Goal: Information Seeking & Learning: Learn about a topic

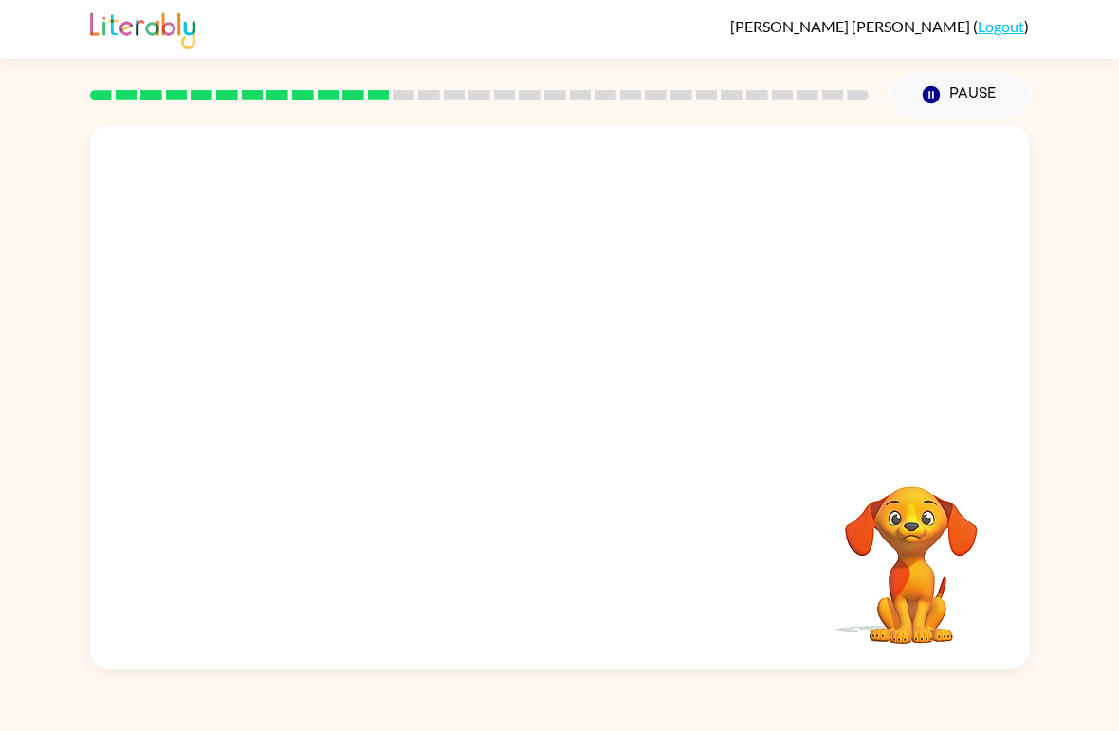
click at [814, 177] on video "Your browser must support playing .mp4 files to use Literably. Please try using…" at bounding box center [559, 286] width 939 height 322
click at [554, 441] on button "button" at bounding box center [559, 407] width 121 height 69
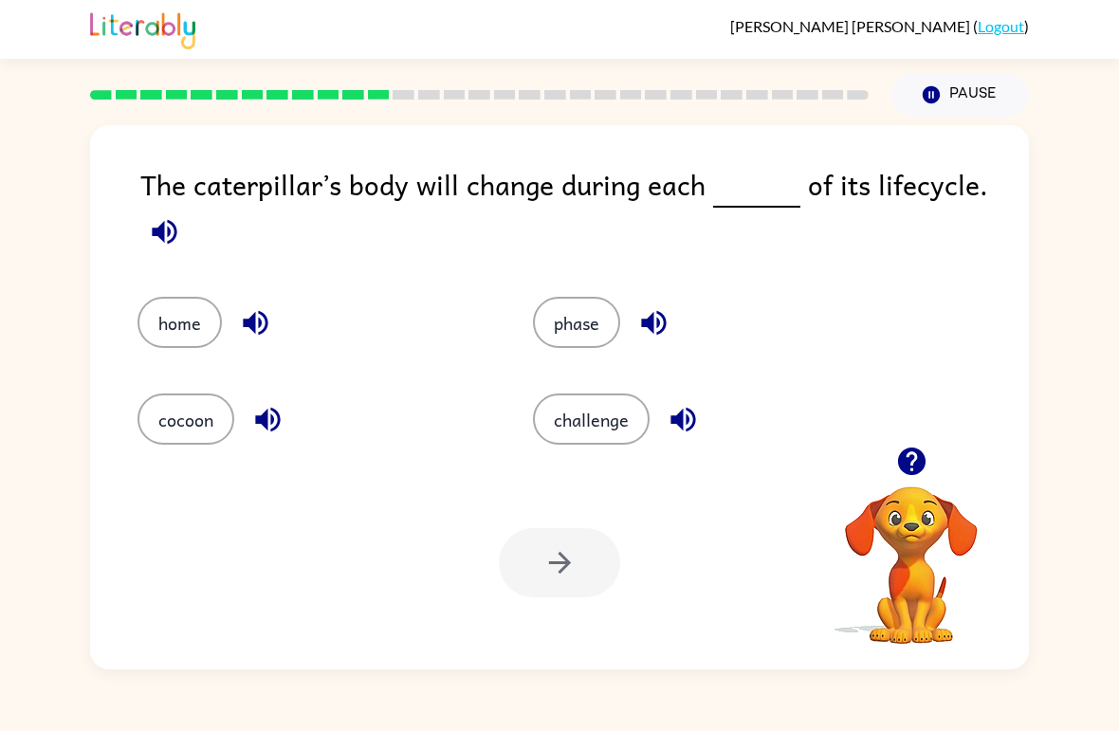
click at [169, 237] on icon "button" at bounding box center [164, 231] width 25 height 25
click at [174, 203] on div "The caterpillar’s body will change during each of its lifecycle." at bounding box center [584, 211] width 889 height 96
click at [172, 254] on button "button" at bounding box center [164, 232] width 48 height 48
click at [215, 419] on button "cocoon" at bounding box center [186, 419] width 97 height 51
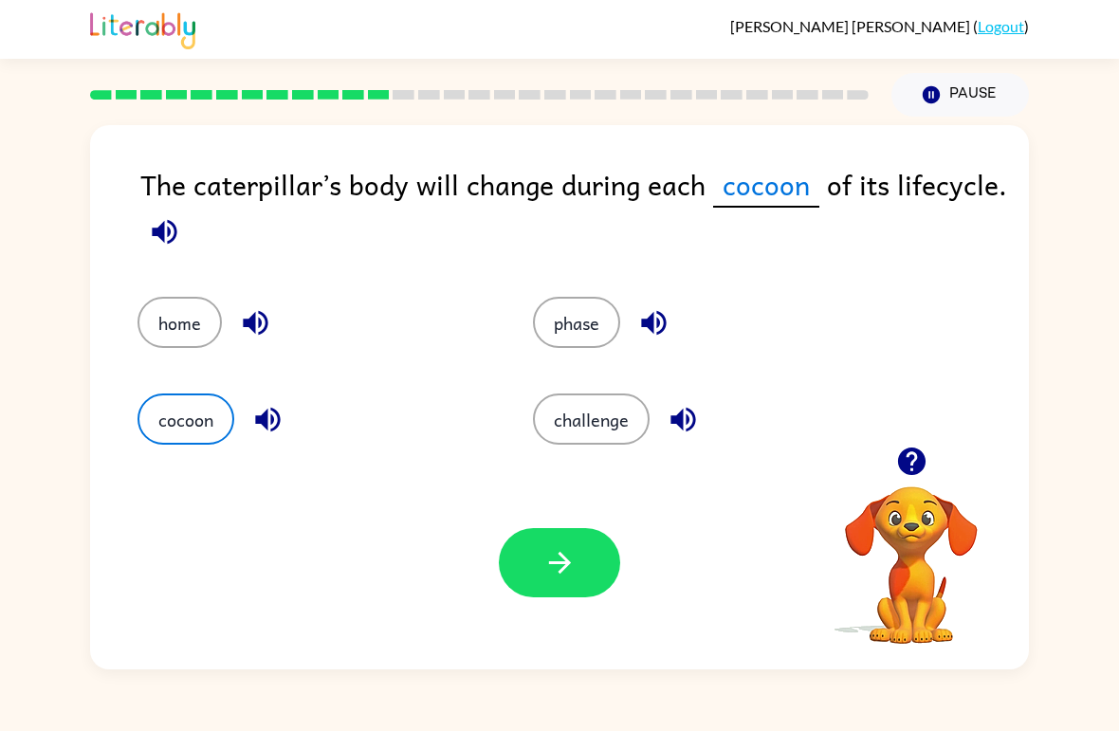
click at [569, 589] on button "button" at bounding box center [559, 562] width 121 height 69
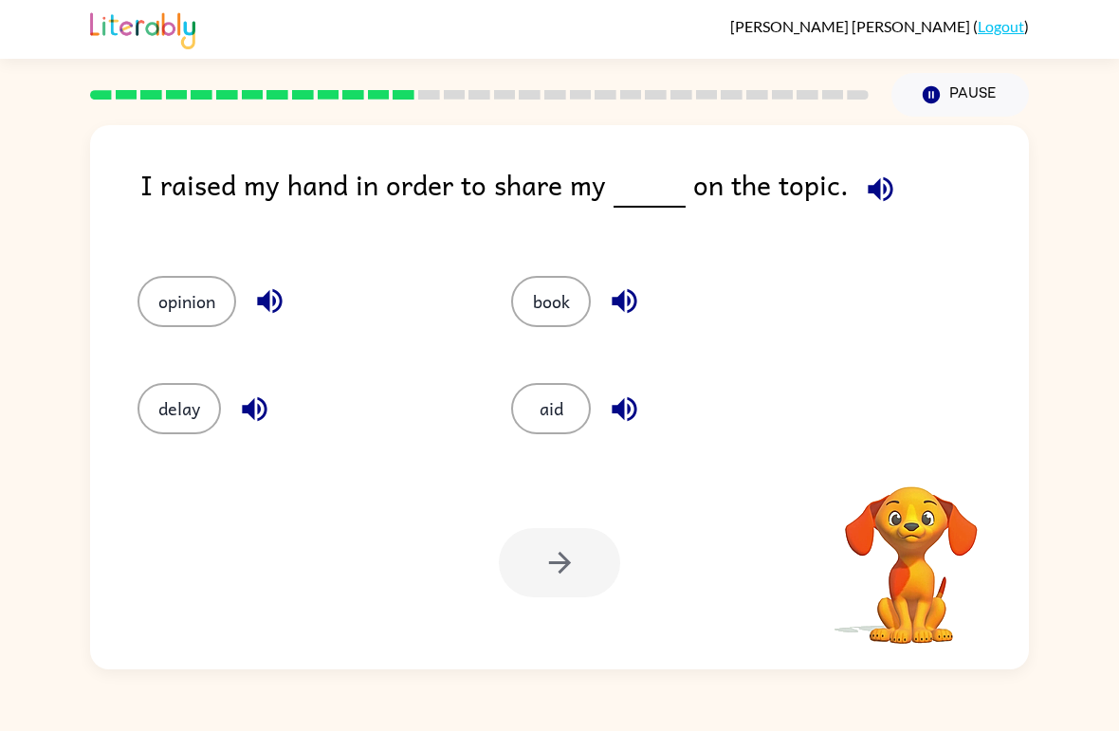
click at [887, 198] on icon "button" at bounding box center [880, 189] width 33 height 33
click at [518, 271] on div "book" at bounding box center [662, 293] width 374 height 107
click at [545, 304] on button "book" at bounding box center [551, 301] width 80 height 51
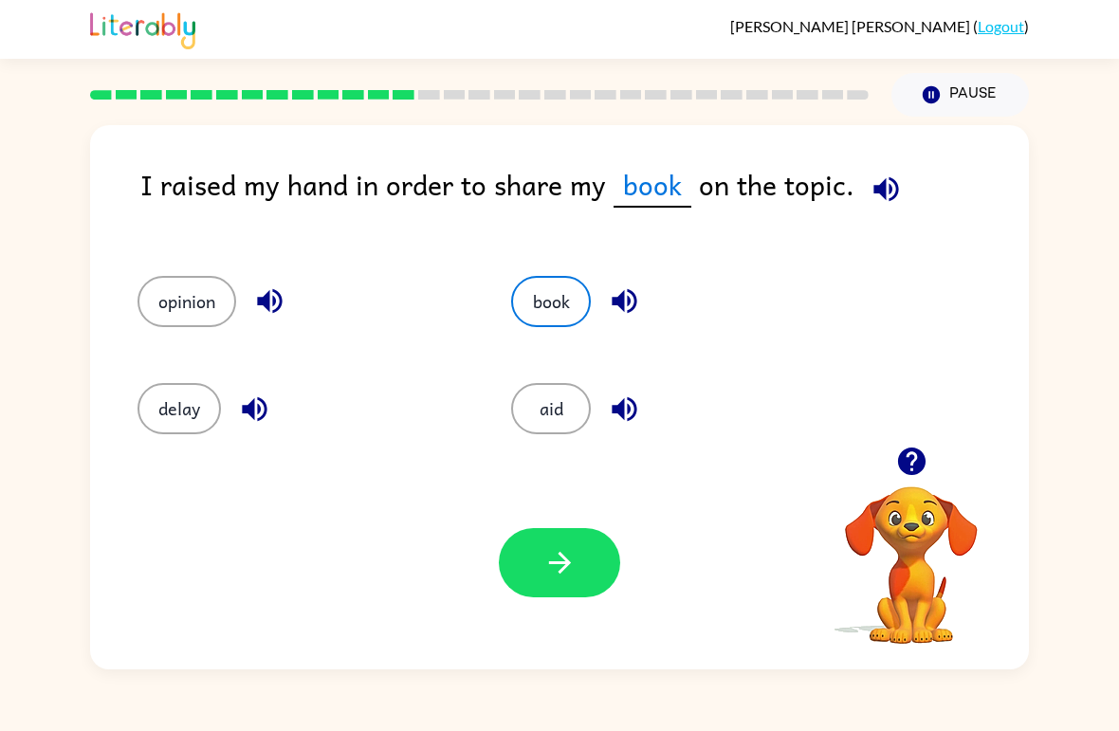
click at [537, 540] on button "button" at bounding box center [559, 562] width 121 height 69
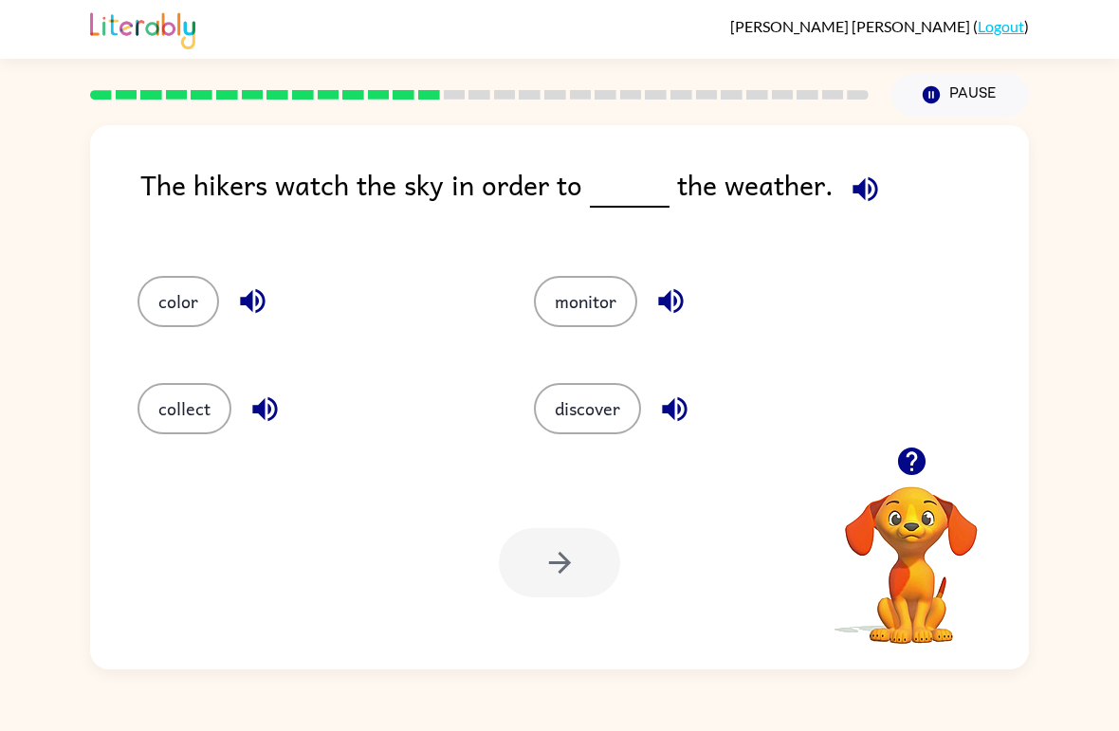
click at [857, 194] on icon "button" at bounding box center [865, 188] width 25 height 25
click at [880, 187] on button "button" at bounding box center [865, 189] width 48 height 48
click at [188, 286] on button "color" at bounding box center [179, 301] width 82 height 51
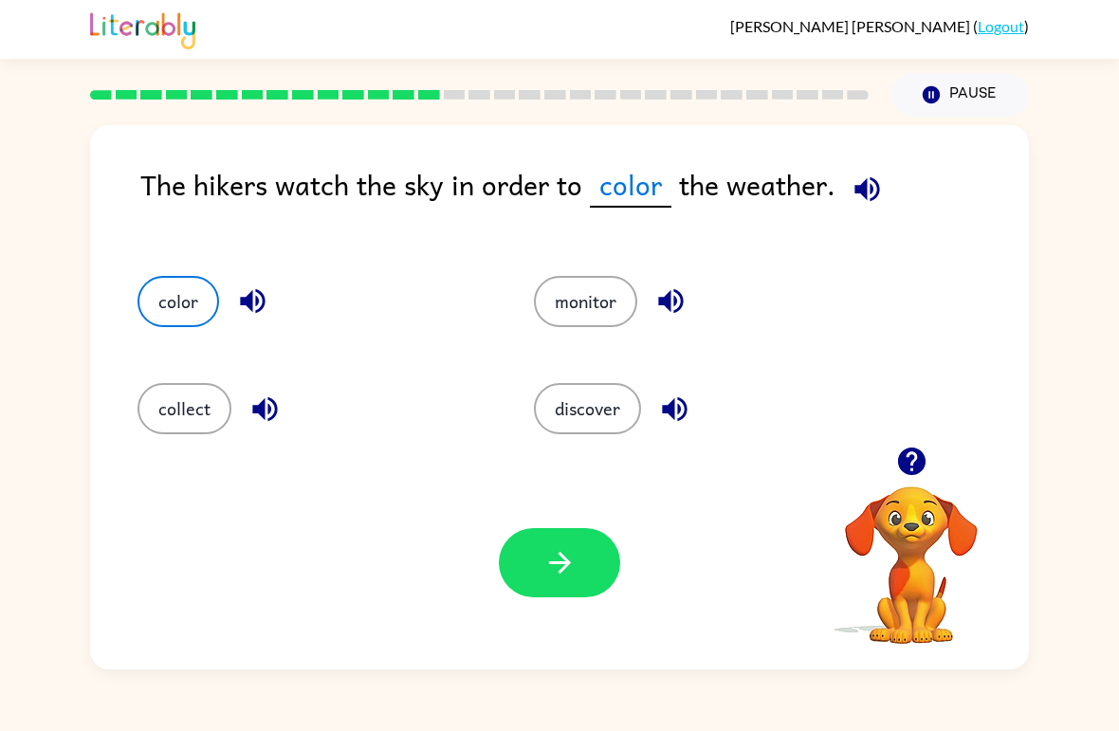
click at [613, 550] on button "button" at bounding box center [559, 562] width 121 height 69
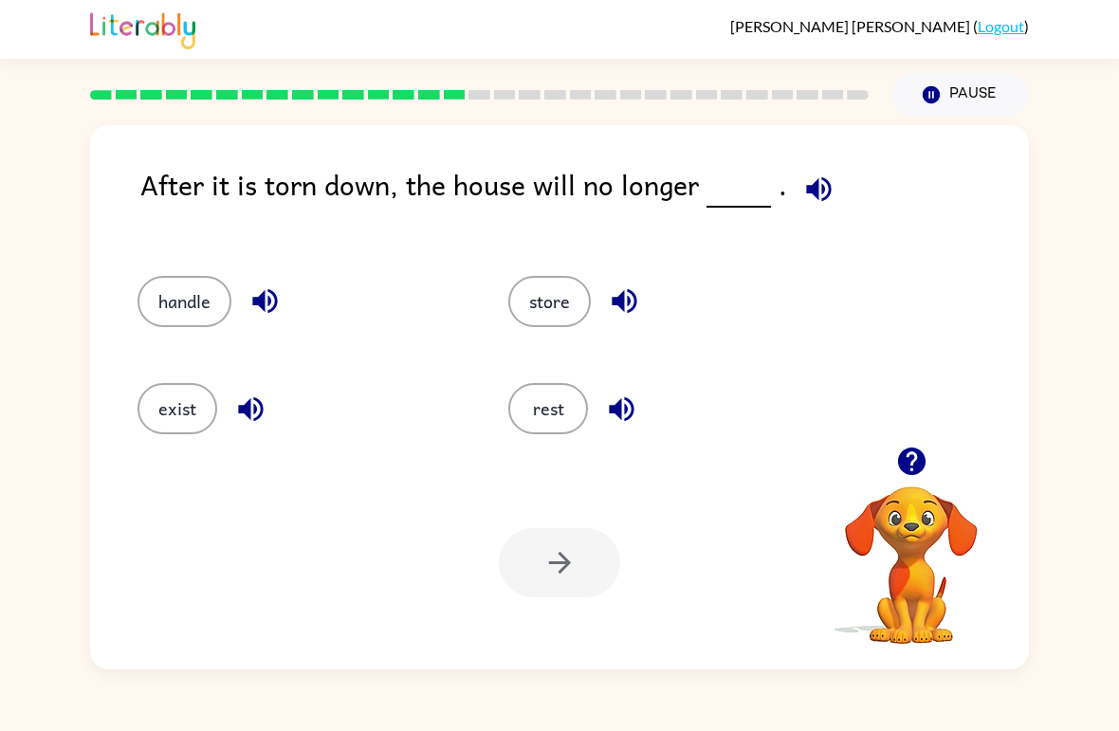
click at [532, 302] on button "store" at bounding box center [549, 301] width 83 height 51
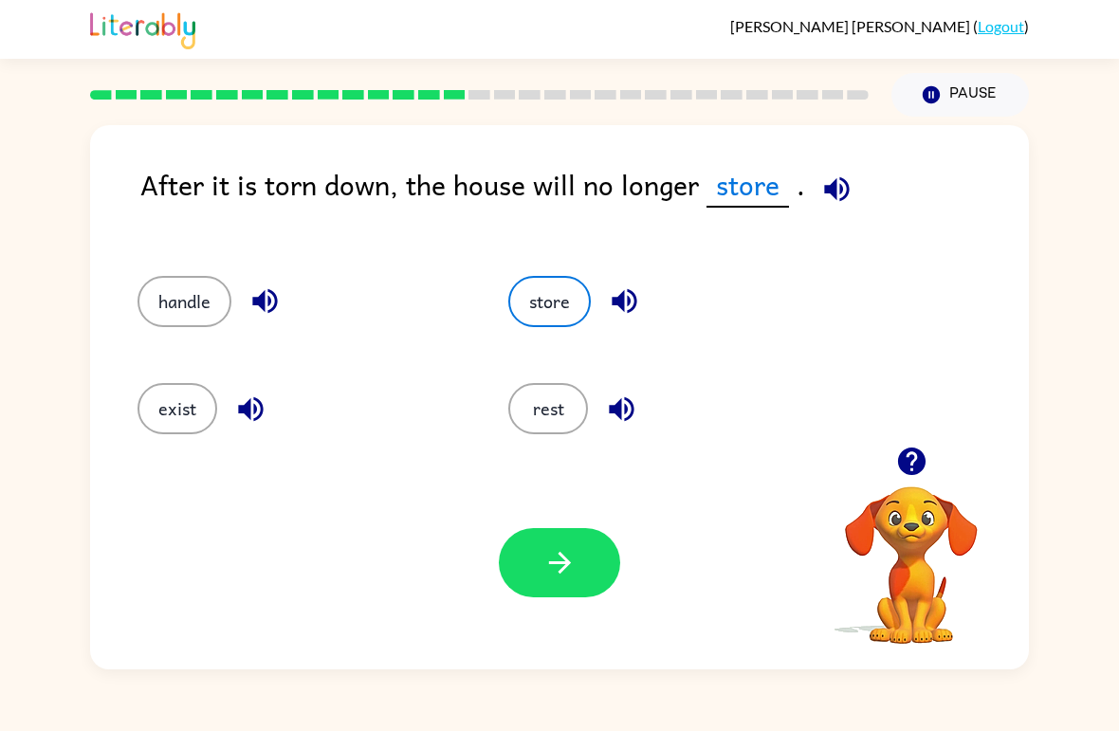
click at [577, 564] on button "button" at bounding box center [559, 562] width 121 height 69
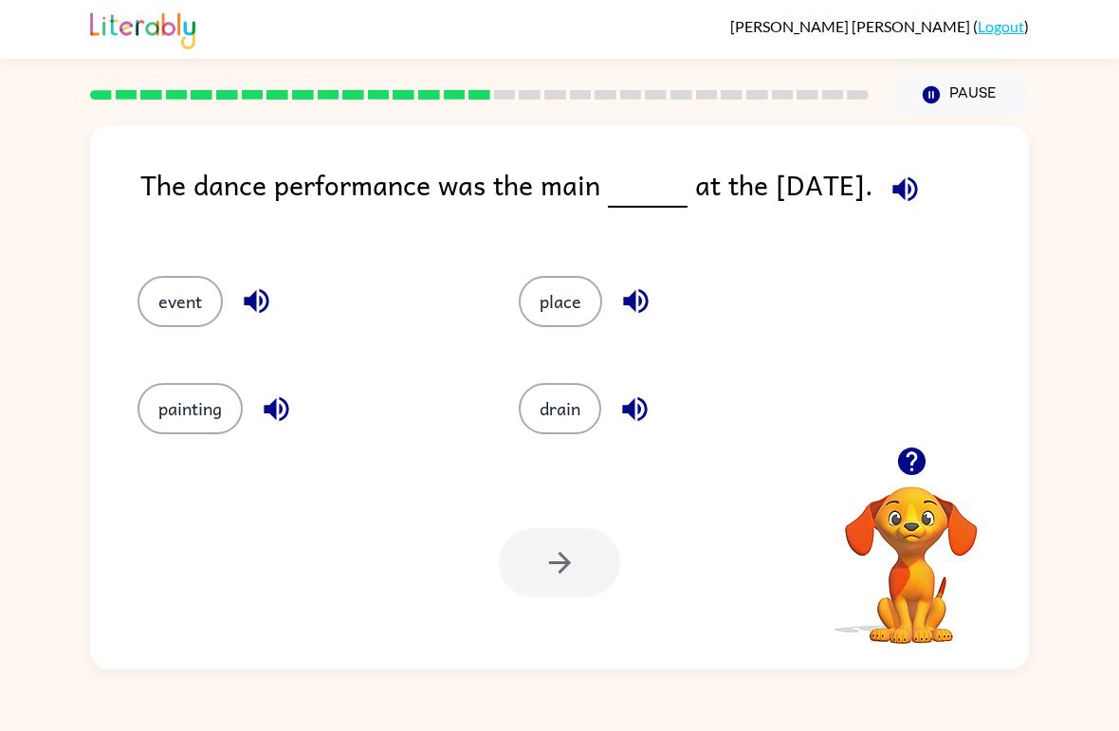
click at [893, 188] on icon "button" at bounding box center [905, 189] width 33 height 33
click at [562, 282] on button "place" at bounding box center [560, 301] width 83 height 51
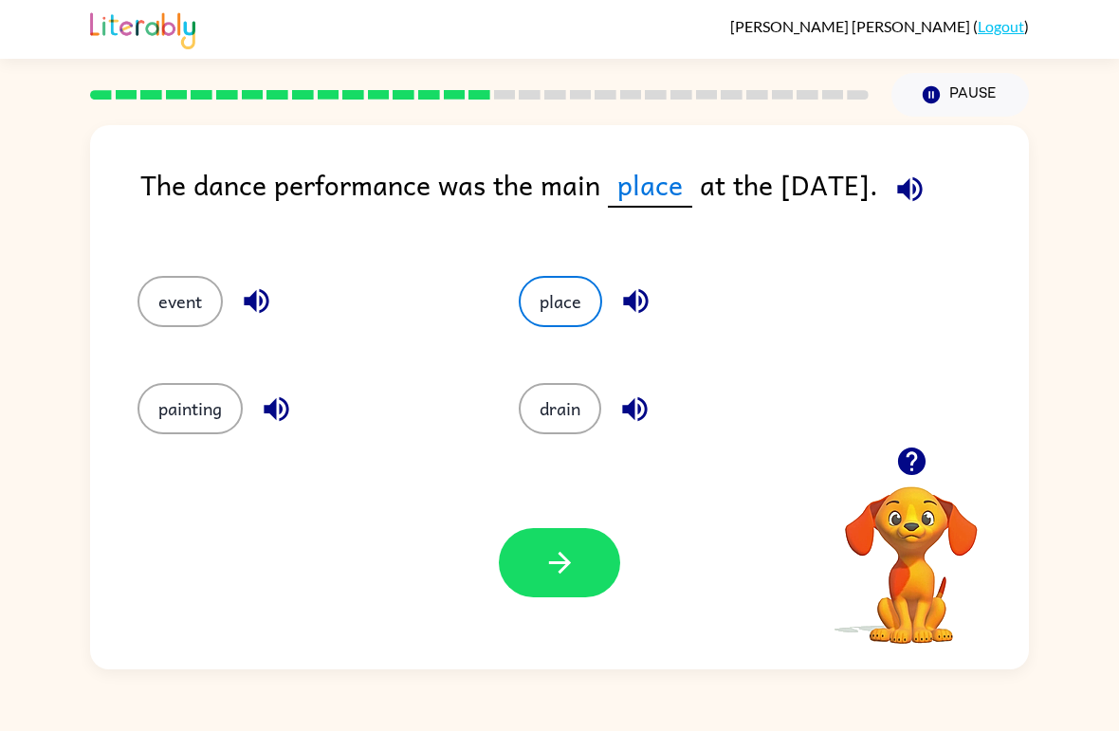
click at [597, 589] on button "button" at bounding box center [559, 562] width 121 height 69
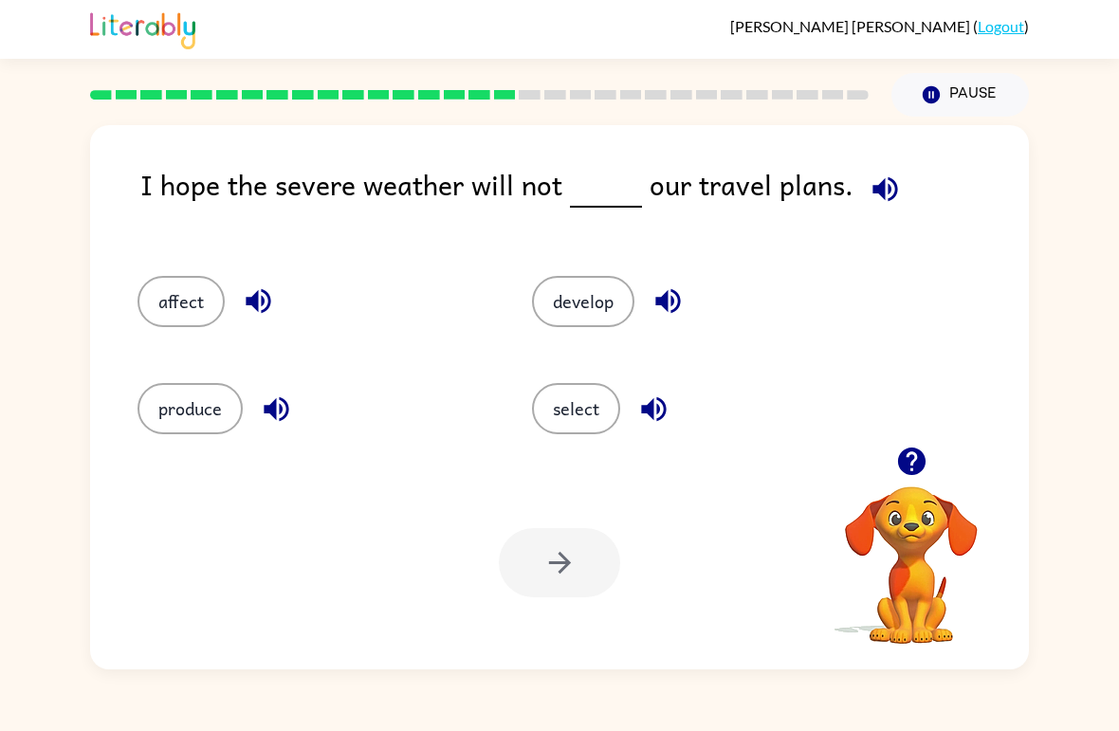
click at [596, 322] on button "develop" at bounding box center [583, 301] width 102 height 51
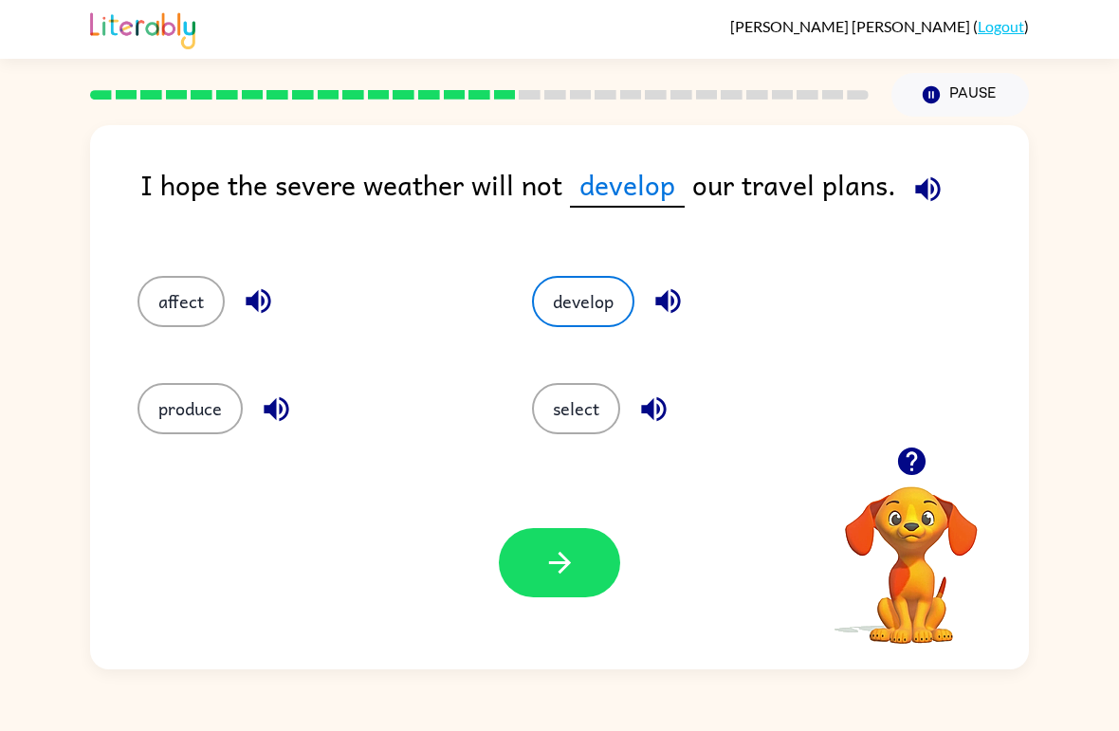
click at [555, 589] on button "button" at bounding box center [559, 562] width 121 height 69
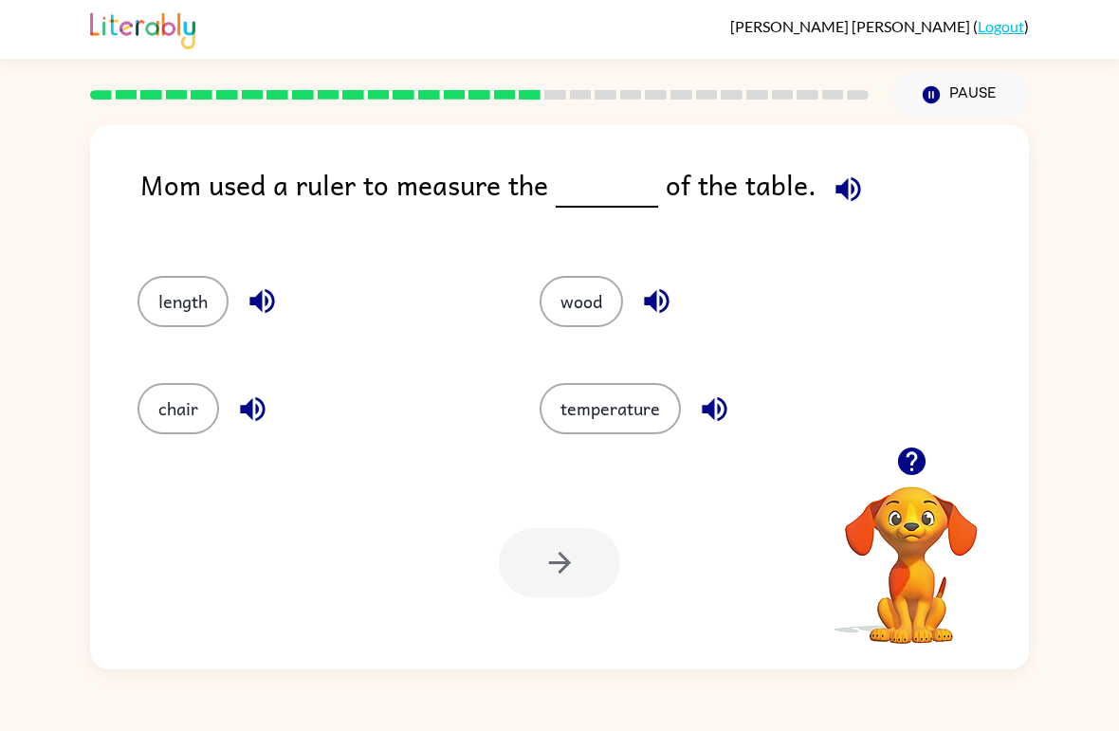
click at [573, 285] on button "wood" at bounding box center [581, 301] width 83 height 51
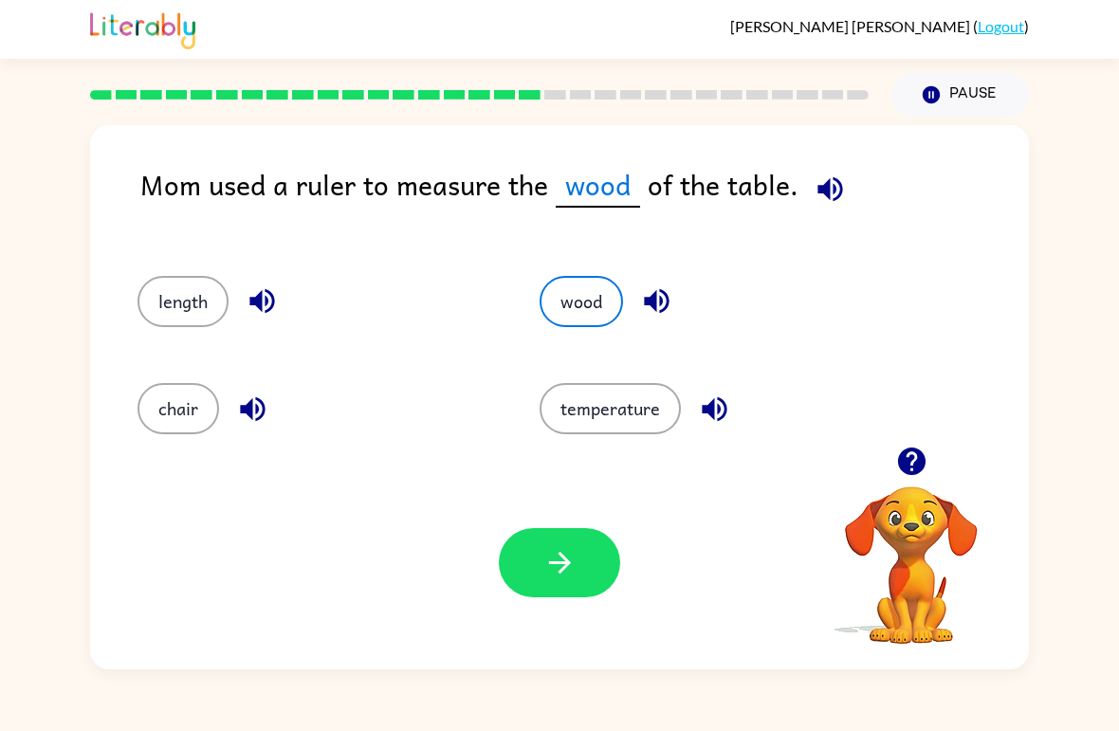
click at [597, 559] on button "button" at bounding box center [559, 562] width 121 height 69
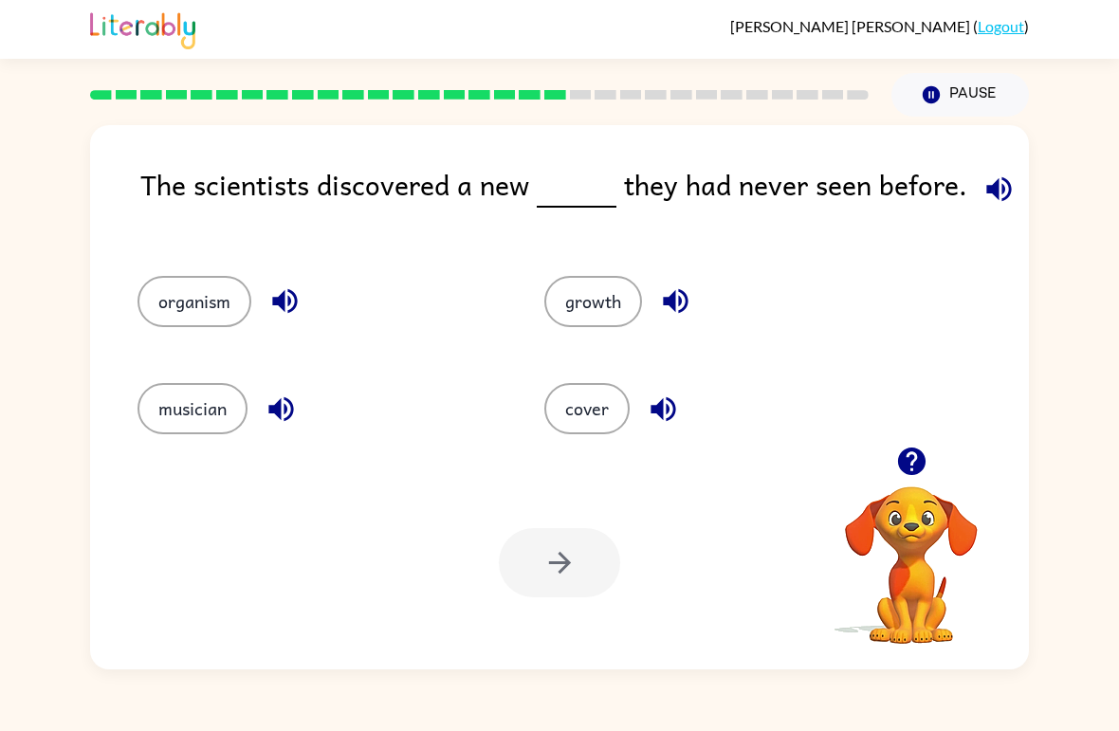
click at [996, 180] on icon "button" at bounding box center [998, 188] width 25 height 25
click at [209, 305] on button "organism" at bounding box center [195, 301] width 114 height 51
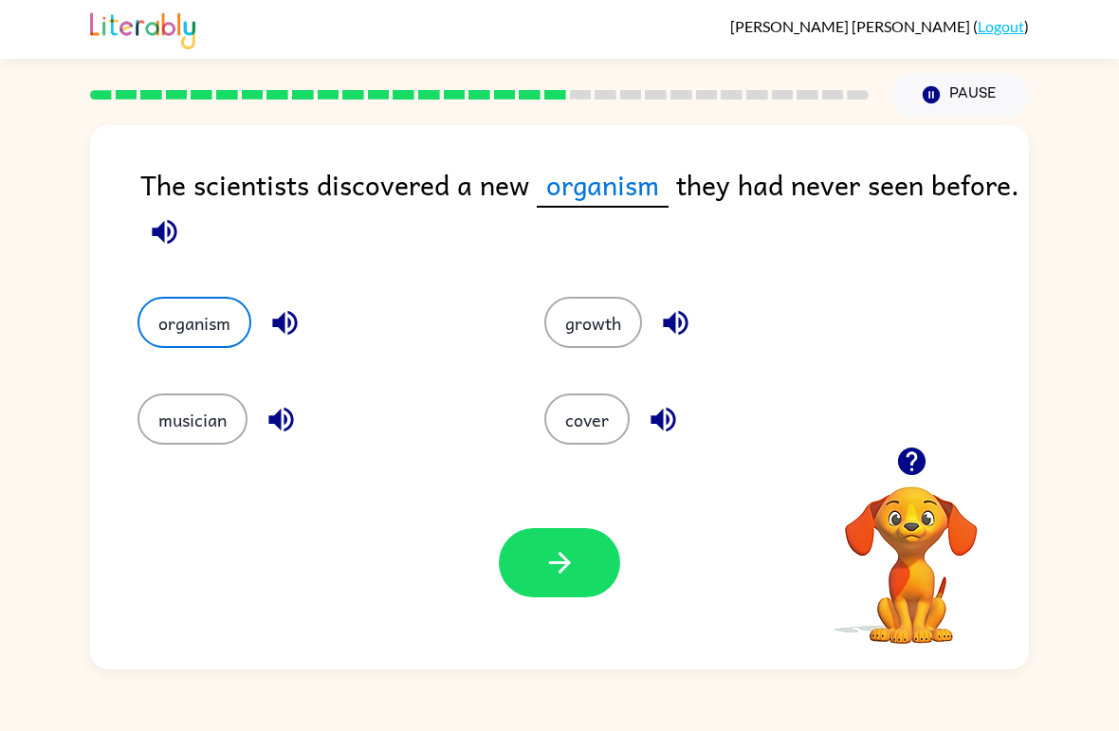
click at [556, 689] on div "[PERSON_NAME] ( Logout ) Pause Pause The scientists discovered a new organism t…" at bounding box center [559, 365] width 1119 height 731
click at [529, 552] on button "button" at bounding box center [559, 562] width 121 height 69
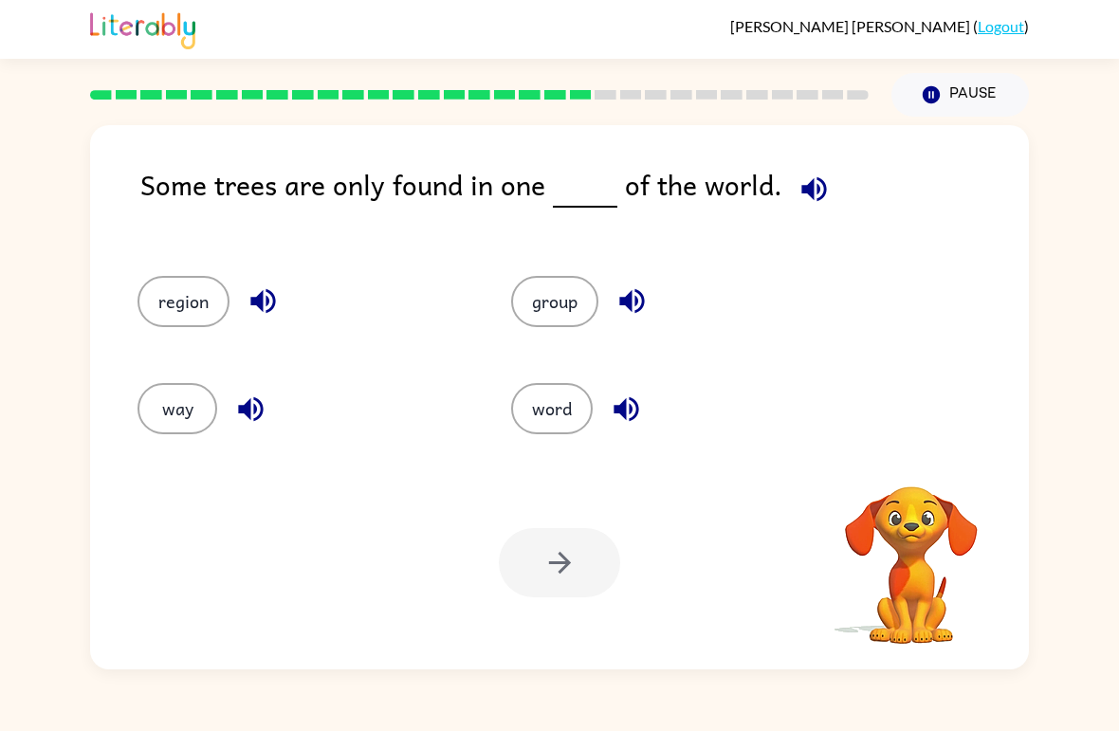
click at [549, 292] on button "group" at bounding box center [554, 301] width 87 height 51
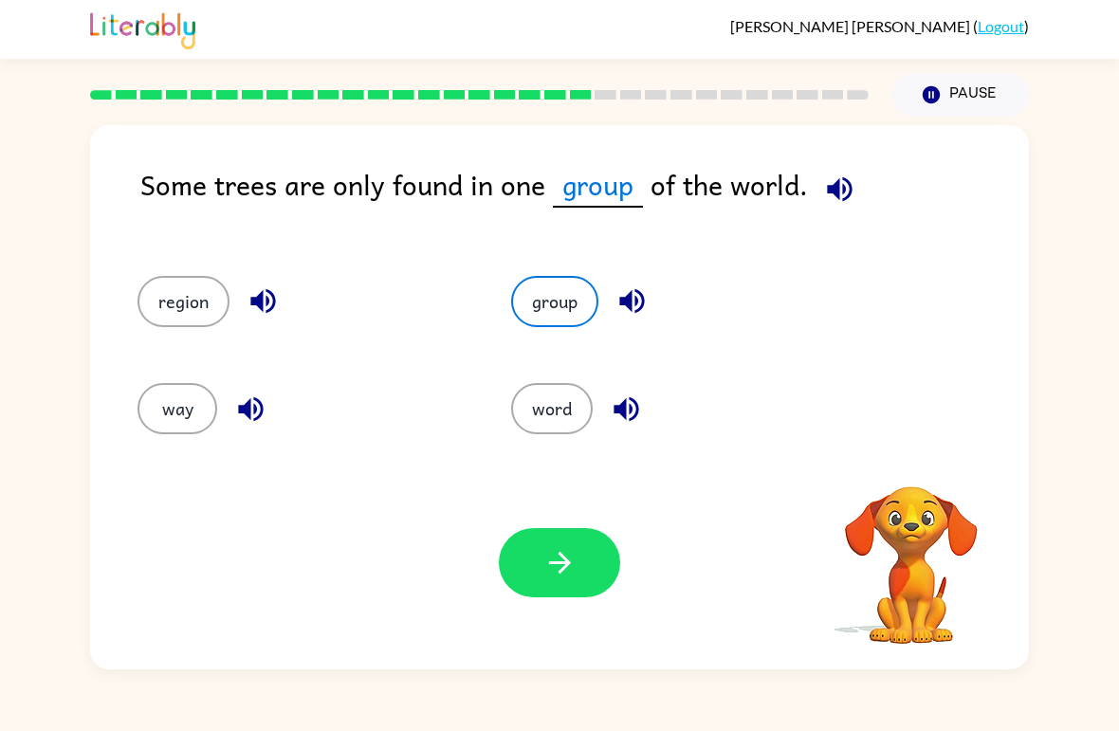
click at [597, 536] on button "button" at bounding box center [559, 562] width 121 height 69
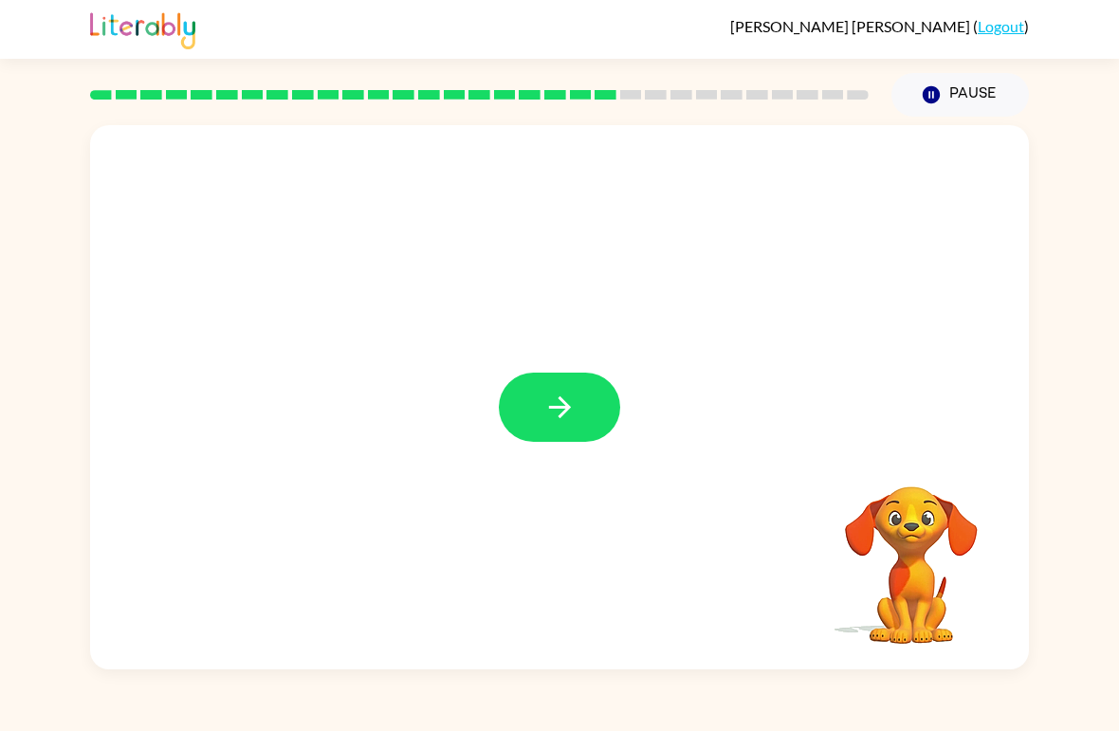
click at [587, 387] on button "button" at bounding box center [559, 407] width 121 height 69
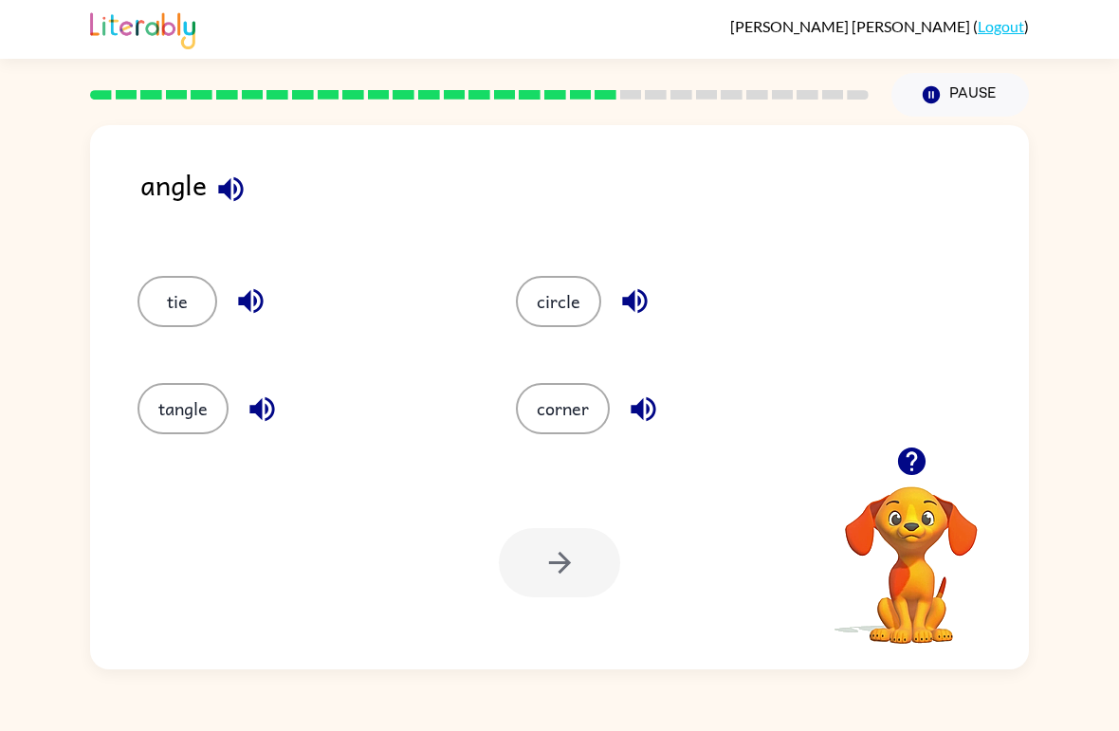
click at [238, 192] on icon "button" at bounding box center [230, 189] width 33 height 33
click at [632, 307] on icon "button" at bounding box center [634, 301] width 25 height 25
click at [646, 409] on icon "button" at bounding box center [643, 408] width 25 height 25
click at [256, 414] on icon "button" at bounding box center [261, 408] width 25 height 25
click at [253, 285] on button "button" at bounding box center [251, 301] width 48 height 48
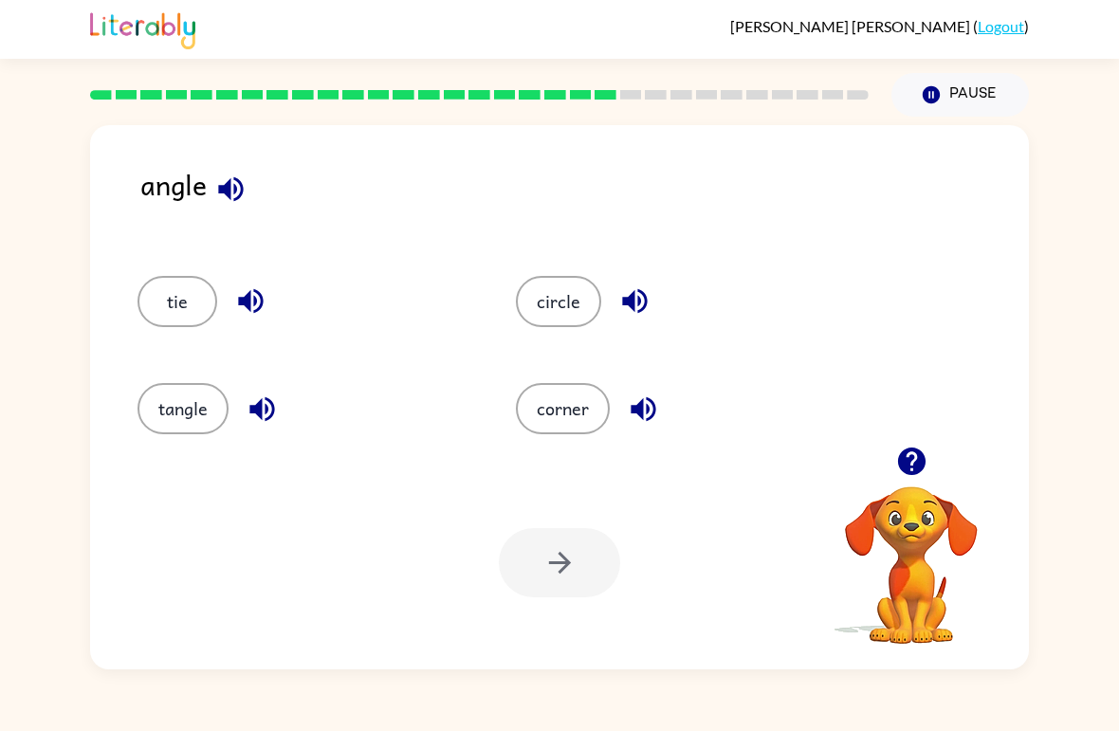
click at [560, 416] on button "corner" at bounding box center [563, 408] width 94 height 51
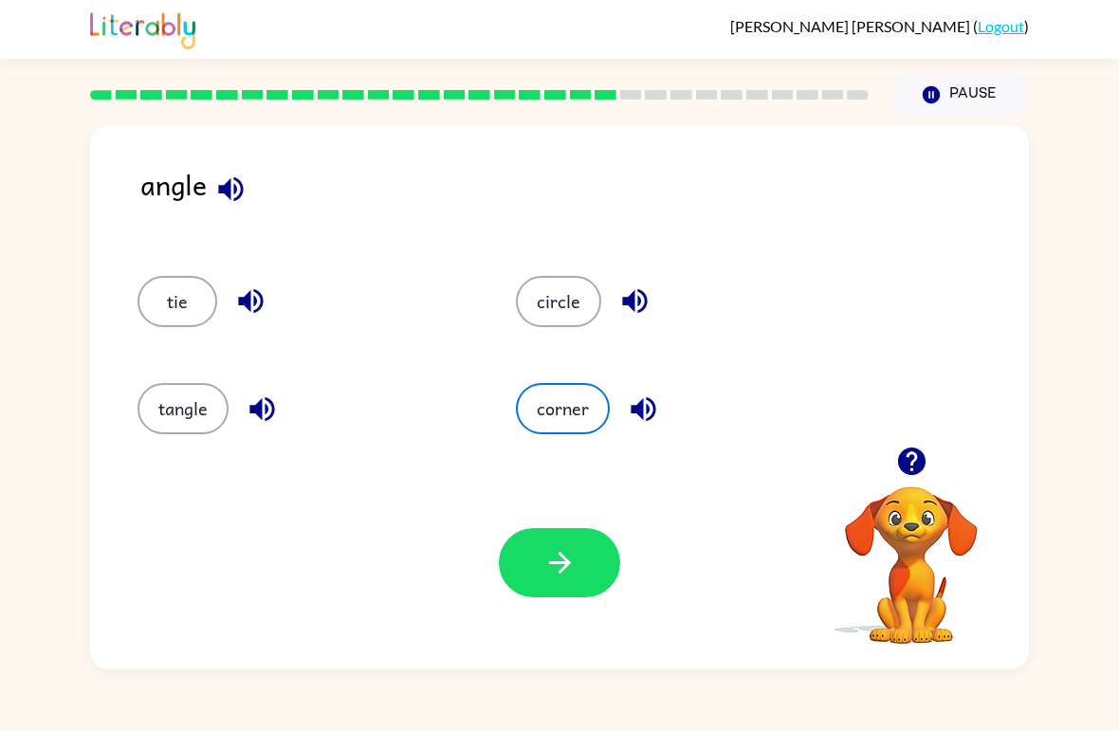
click at [559, 566] on icon "button" at bounding box center [560, 562] width 33 height 33
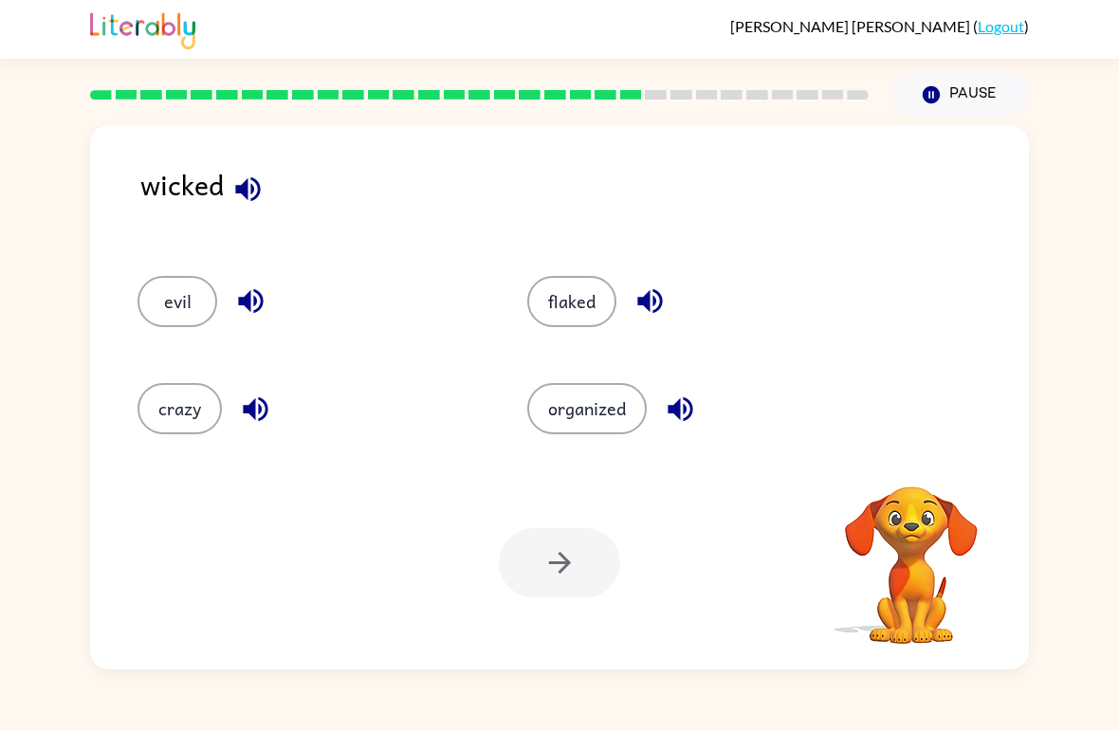
click at [263, 194] on icon "button" at bounding box center [247, 189] width 33 height 33
click at [247, 196] on icon "button" at bounding box center [247, 188] width 25 height 25
click at [249, 171] on button "button" at bounding box center [248, 189] width 48 height 48
click at [256, 307] on icon "button" at bounding box center [250, 301] width 33 height 33
click at [253, 415] on icon "button" at bounding box center [255, 408] width 25 height 25
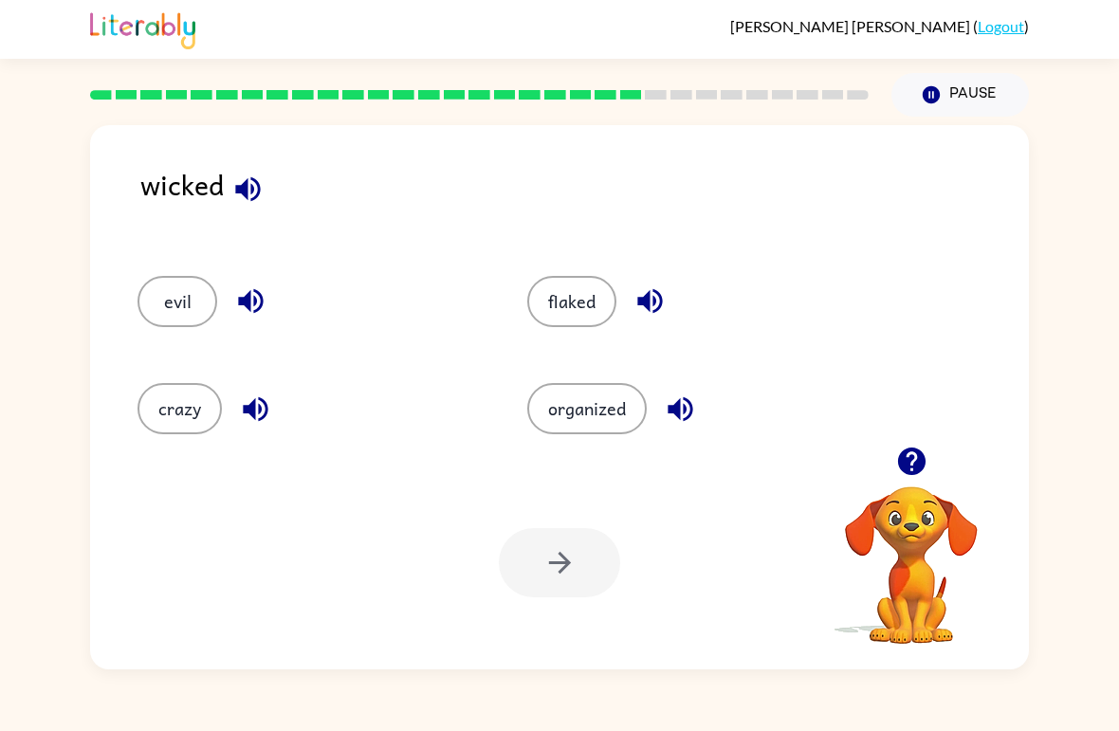
click at [686, 389] on button "button" at bounding box center [680, 409] width 48 height 48
click at [668, 258] on div "flaked" at bounding box center [686, 293] width 390 height 107
click at [681, 286] on div "flaked" at bounding box center [700, 301] width 346 height 51
click at [619, 292] on div "flaked" at bounding box center [700, 301] width 346 height 51
click at [656, 280] on button "button" at bounding box center [650, 301] width 48 height 48
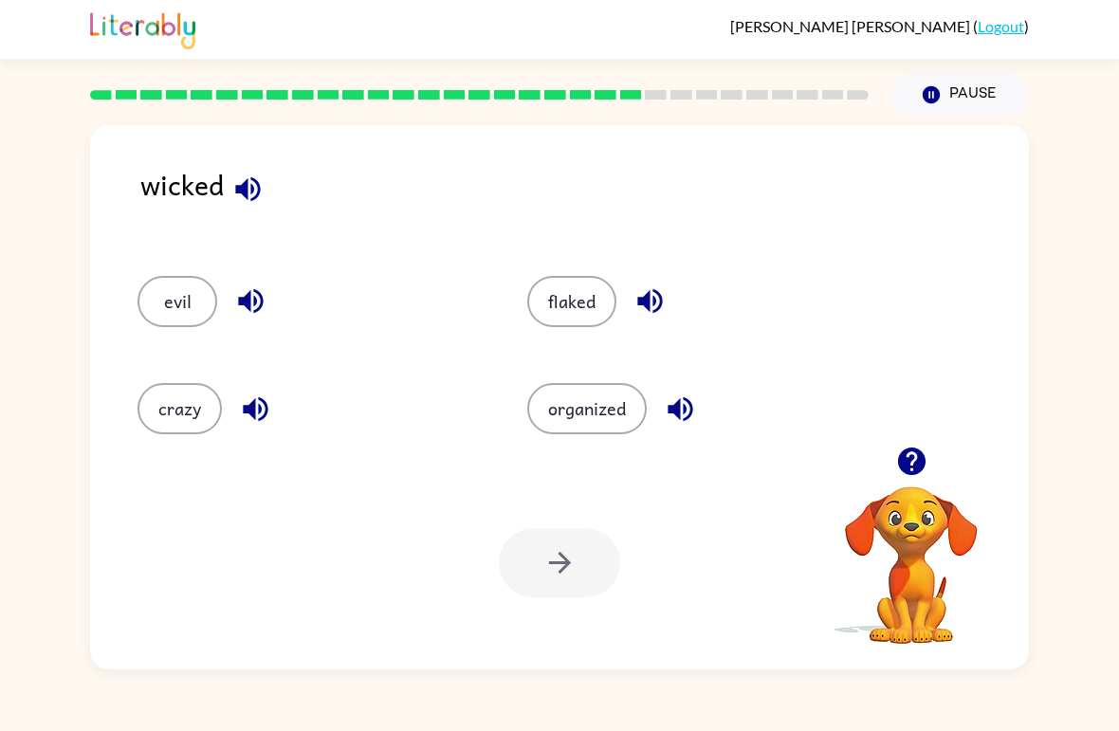
click at [655, 279] on button "button" at bounding box center [650, 301] width 48 height 48
click at [648, 305] on icon "button" at bounding box center [649, 301] width 25 height 25
click at [629, 408] on button "organized" at bounding box center [587, 408] width 120 height 51
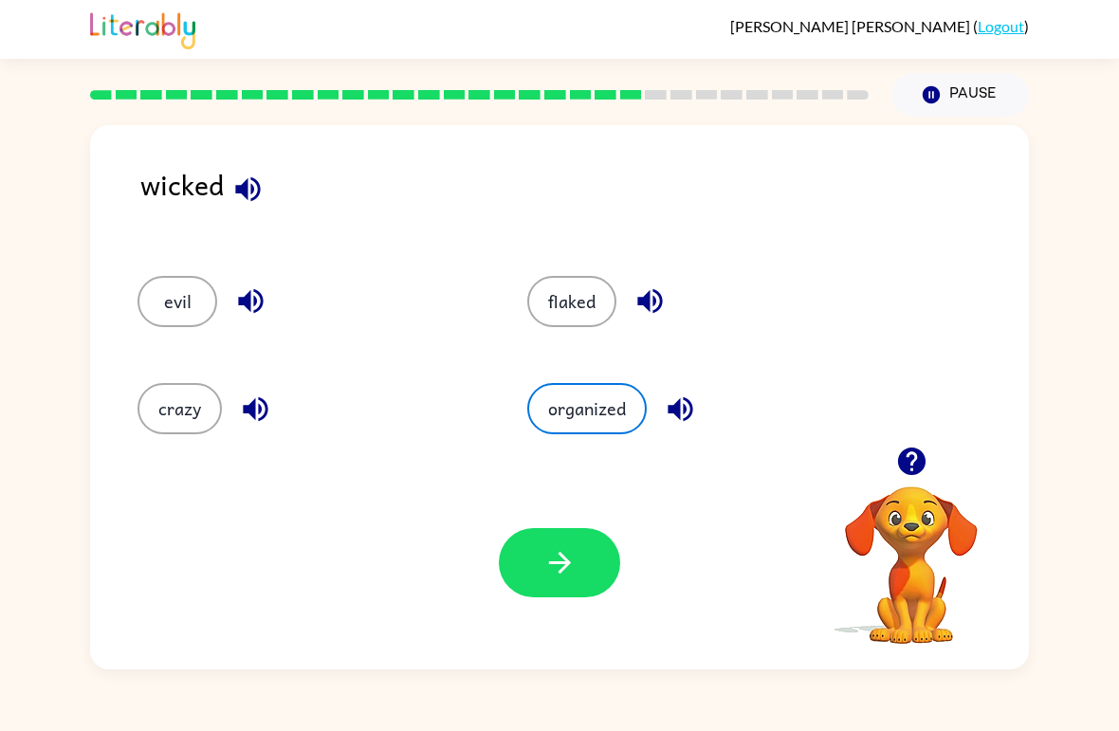
click at [586, 551] on button "button" at bounding box center [559, 562] width 121 height 69
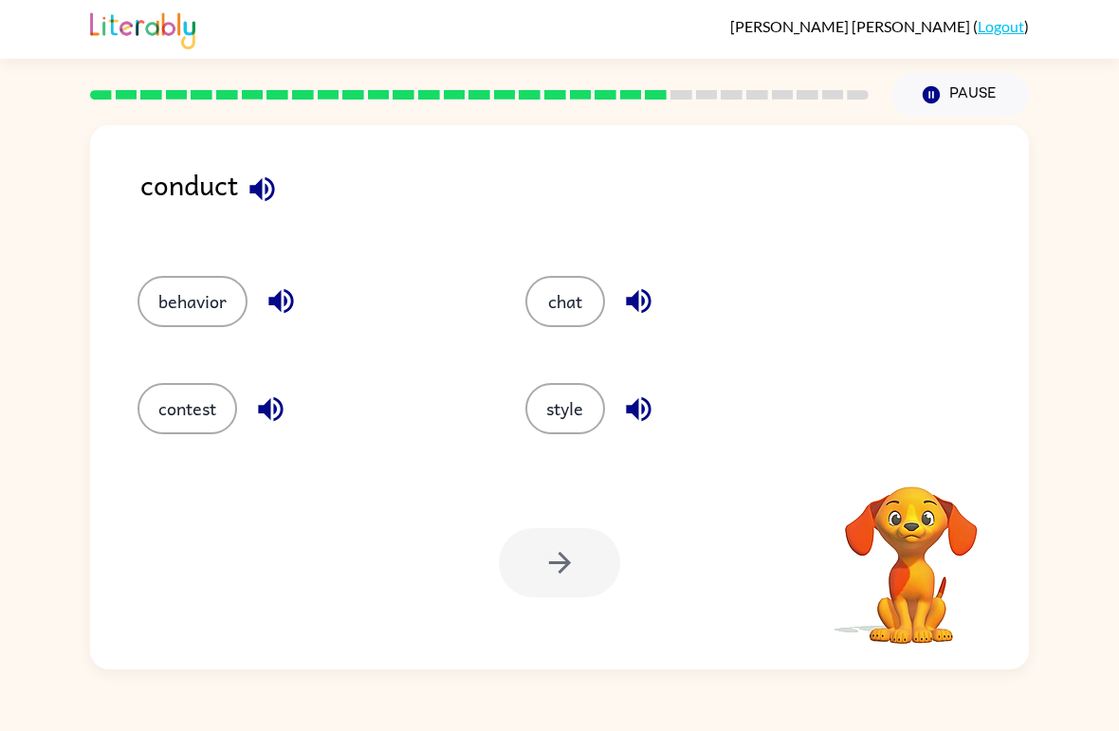
click at [262, 212] on button "button" at bounding box center [262, 189] width 48 height 48
click at [576, 289] on button "chat" at bounding box center [565, 301] width 80 height 51
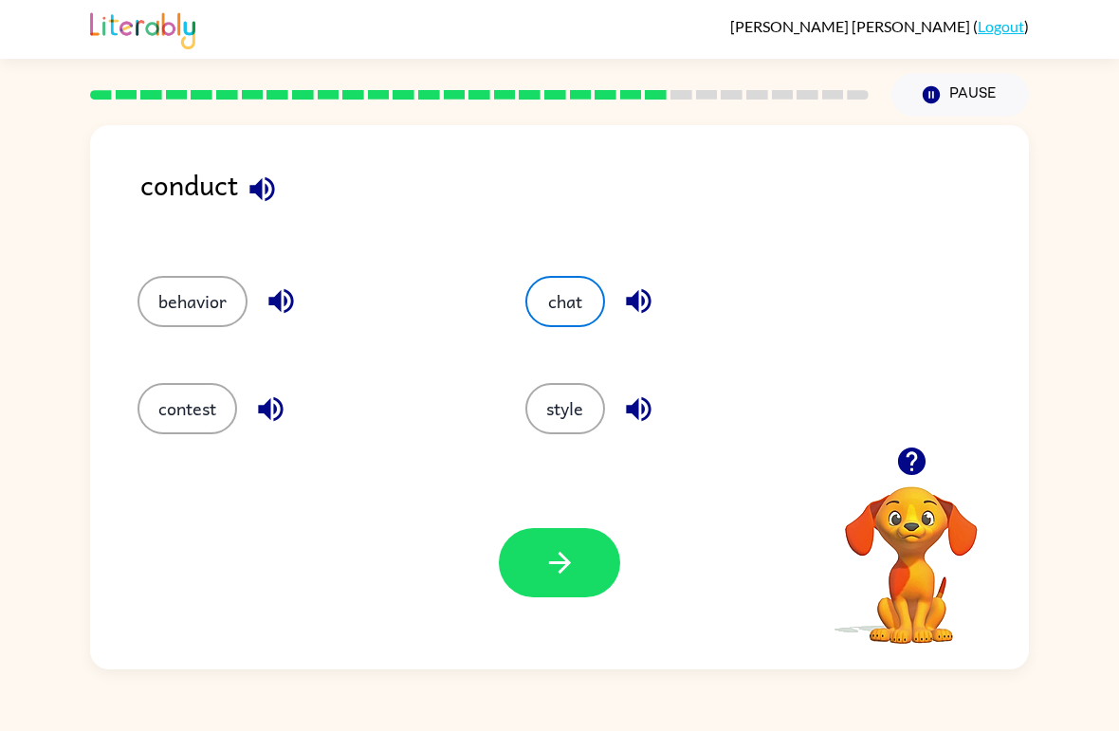
click at [590, 586] on button "button" at bounding box center [559, 562] width 121 height 69
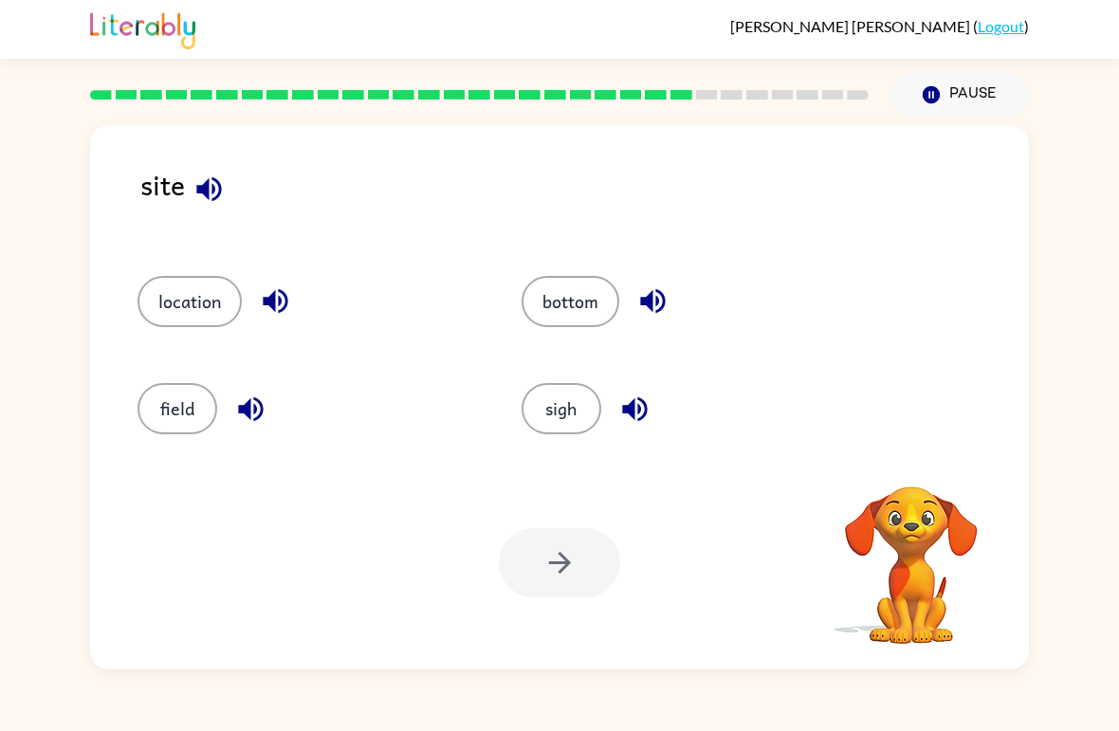
click at [193, 192] on icon "button" at bounding box center [209, 189] width 33 height 33
click at [902, 567] on video "Your browser must support playing .mp4 files to use Literably. Please try using…" at bounding box center [912, 552] width 190 height 190
click at [206, 173] on button "button" at bounding box center [209, 189] width 48 height 48
click at [274, 306] on icon "button" at bounding box center [275, 301] width 25 height 25
click at [214, 401] on button "field" at bounding box center [178, 408] width 80 height 51
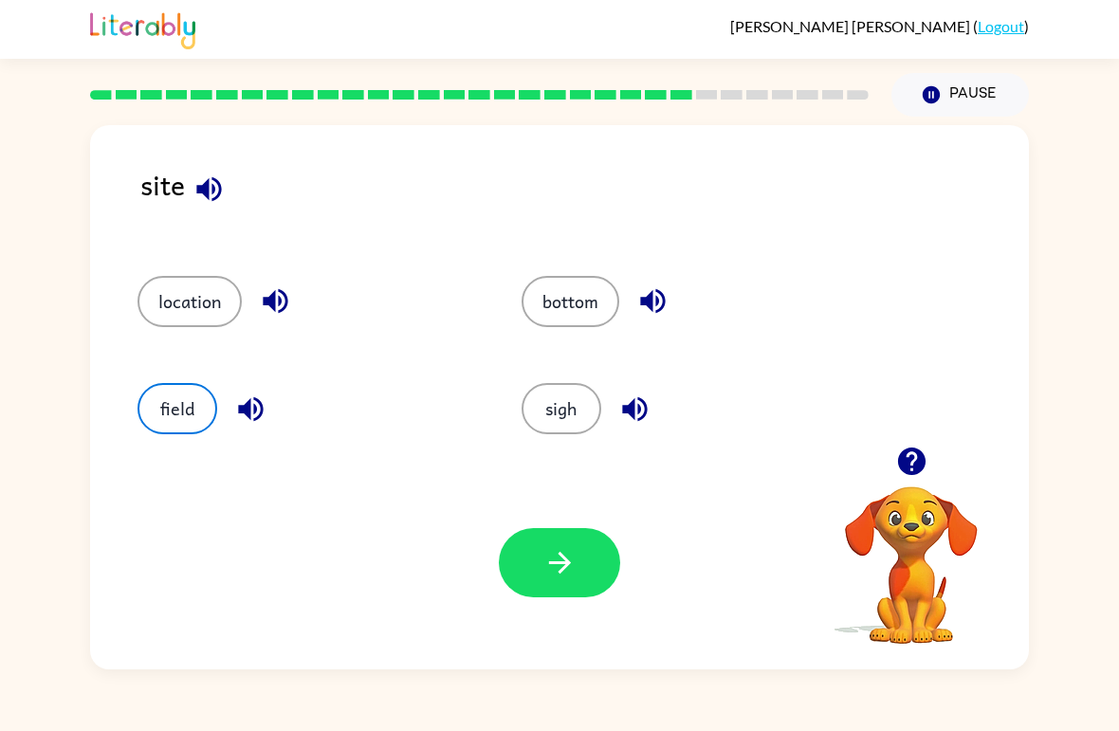
click at [255, 407] on icon "button" at bounding box center [250, 408] width 25 height 25
click at [647, 408] on icon "button" at bounding box center [634, 408] width 25 height 25
click at [578, 404] on button "sigh" at bounding box center [562, 408] width 80 height 51
click at [521, 586] on button "button" at bounding box center [559, 562] width 121 height 69
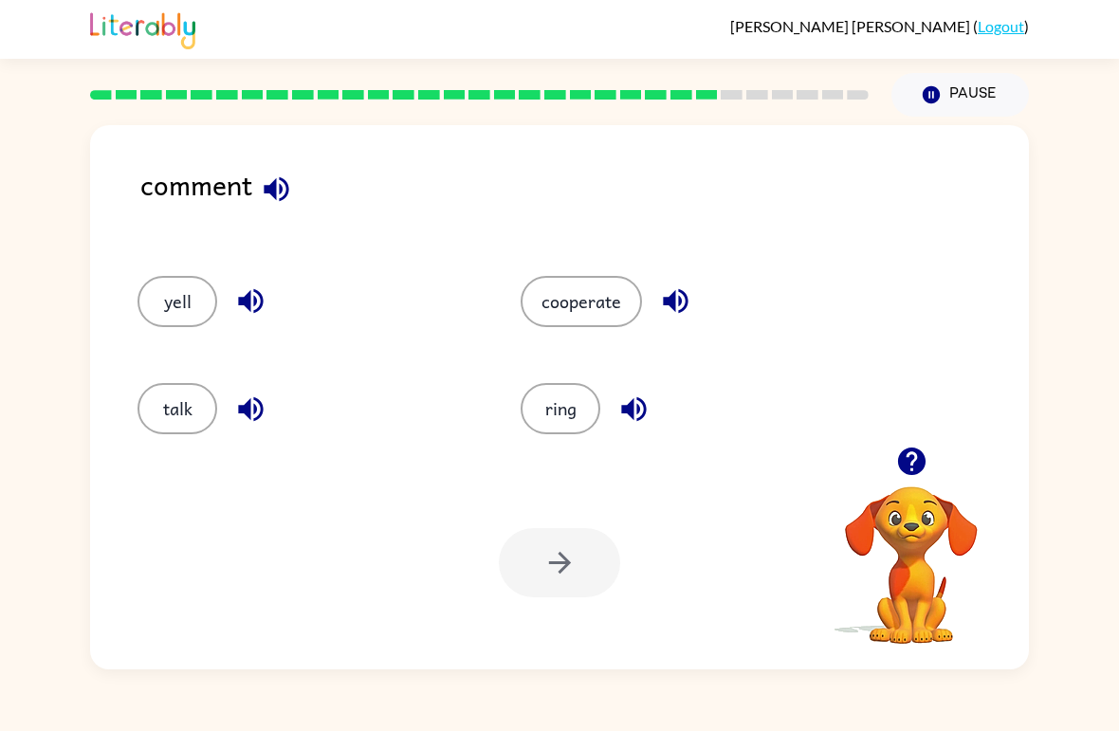
click at [244, 308] on icon "button" at bounding box center [250, 301] width 33 height 33
click at [263, 413] on icon "button" at bounding box center [250, 408] width 25 height 25
click at [175, 407] on button "talk" at bounding box center [178, 408] width 80 height 51
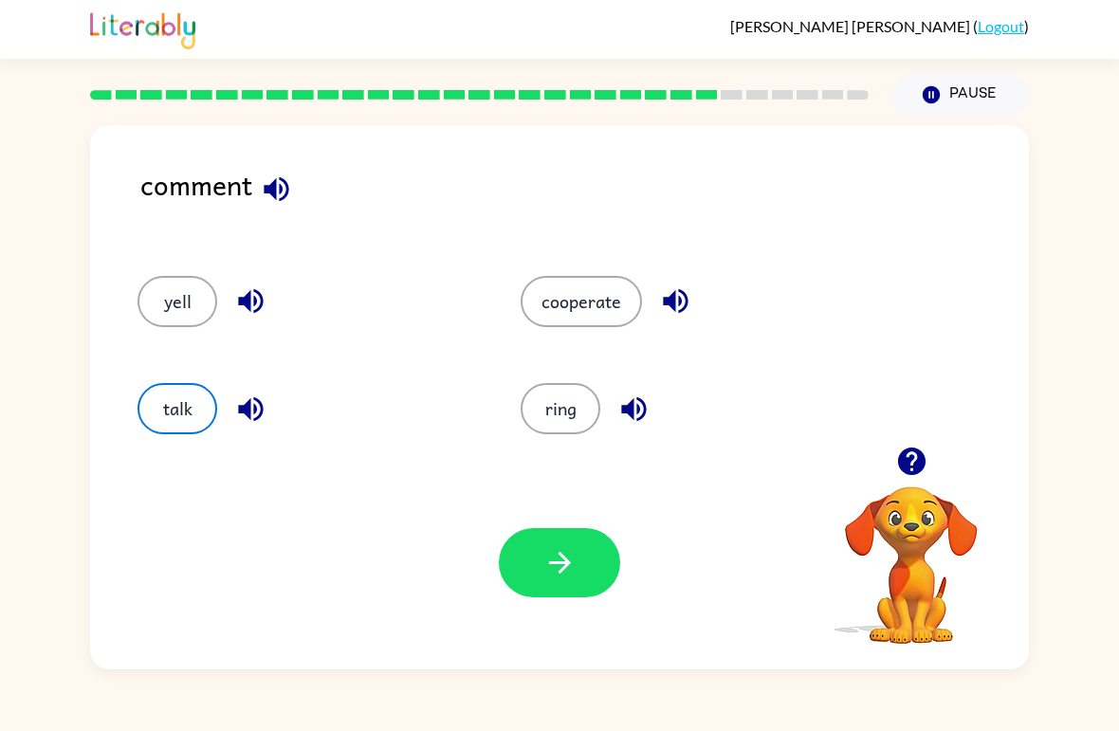
click at [565, 568] on icon "button" at bounding box center [559, 563] width 22 height 22
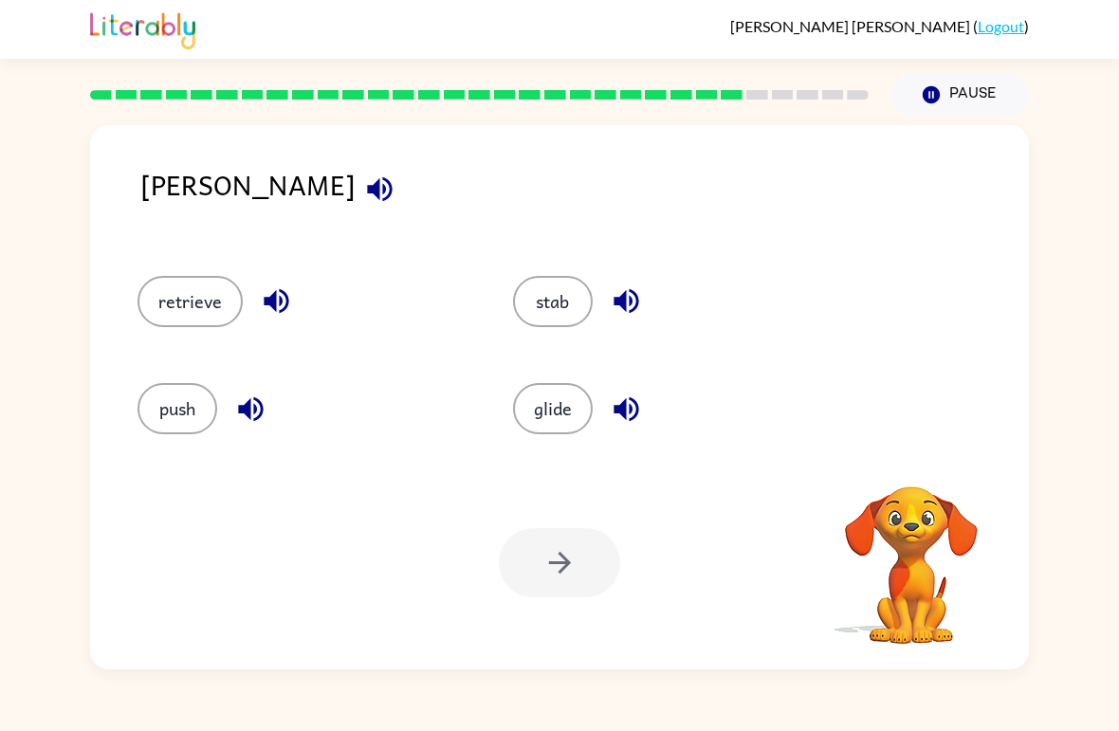
click at [251, 274] on div "retrieve" at bounding box center [289, 293] width 376 height 107
click at [363, 196] on icon "button" at bounding box center [379, 189] width 33 height 33
click at [620, 302] on icon "button" at bounding box center [626, 301] width 25 height 25
click at [636, 404] on icon "button" at bounding box center [626, 408] width 25 height 25
click at [258, 429] on button "button" at bounding box center [251, 409] width 48 height 48
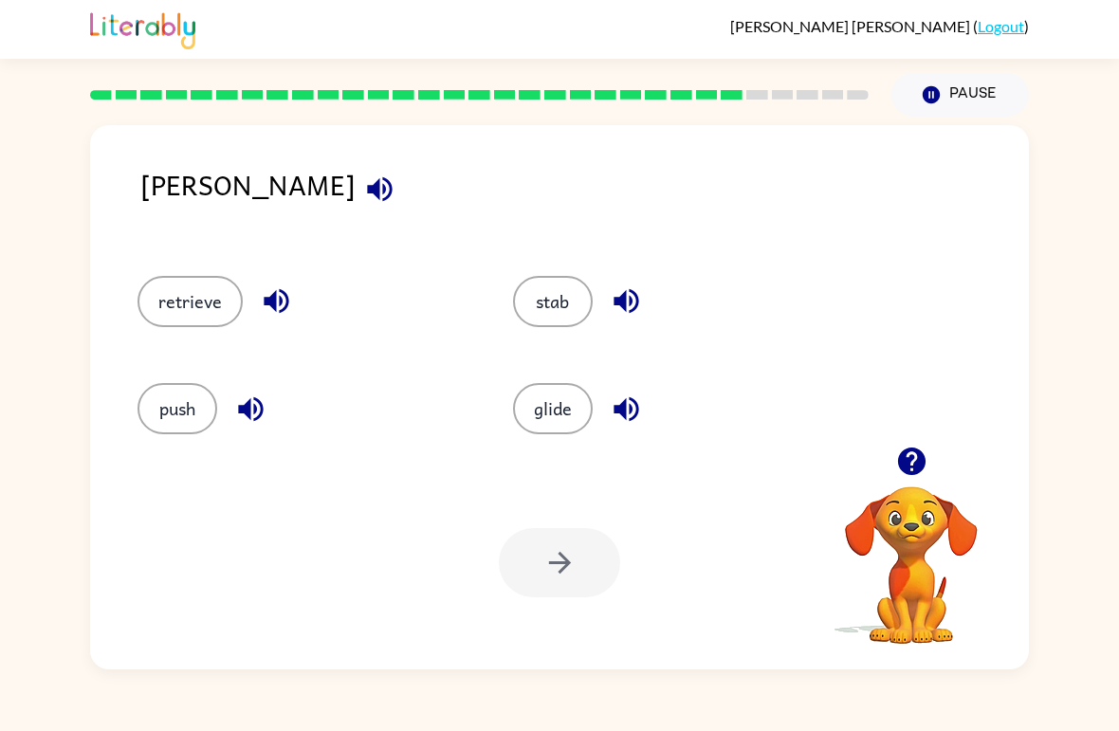
click at [273, 300] on icon "button" at bounding box center [276, 301] width 25 height 25
click at [157, 294] on button "retrieve" at bounding box center [190, 301] width 105 height 51
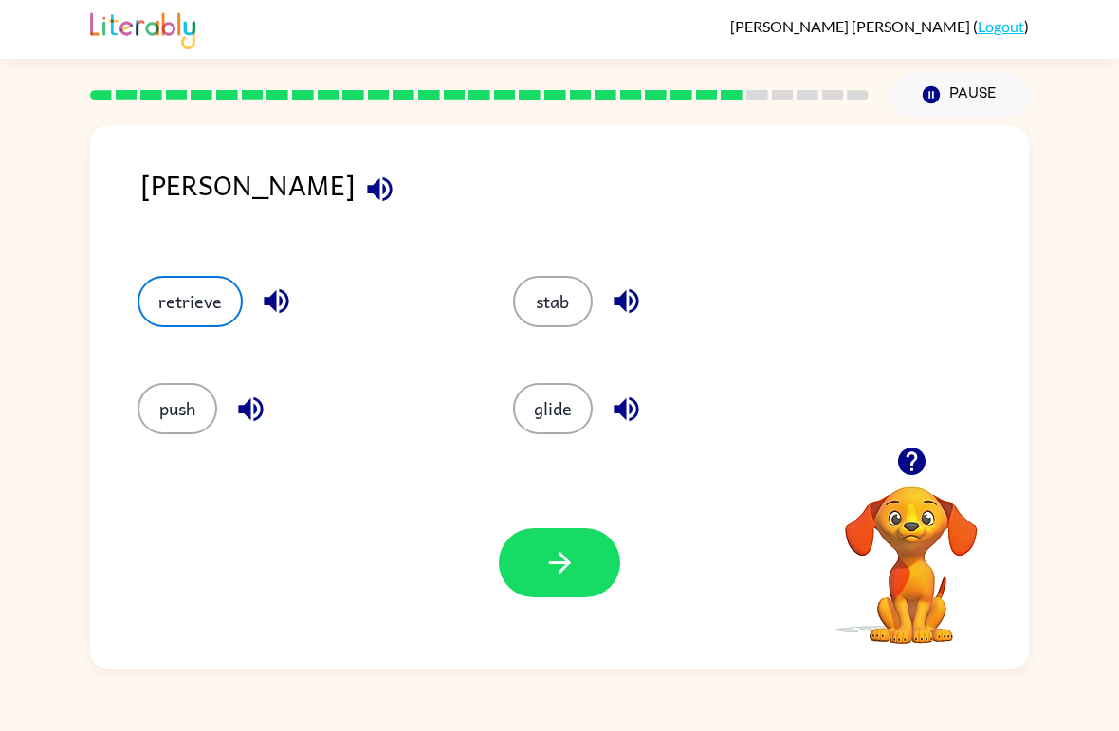
click at [561, 571] on icon "button" at bounding box center [559, 563] width 22 height 22
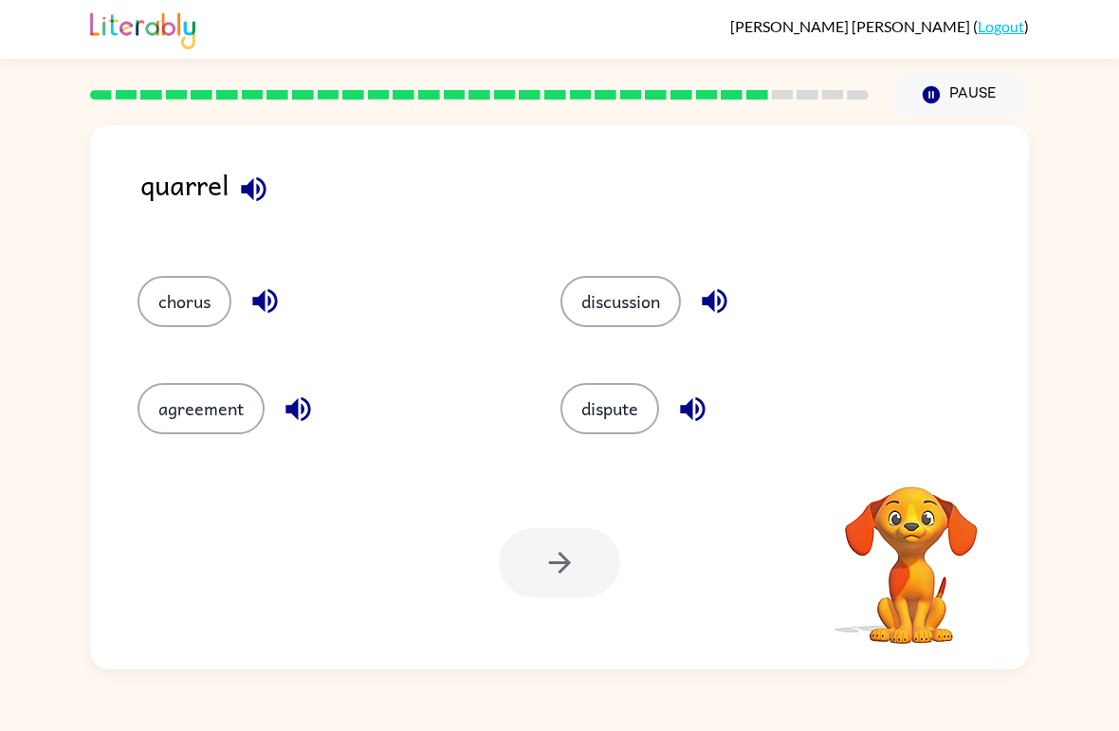
click at [245, 200] on icon "button" at bounding box center [253, 189] width 33 height 33
click at [263, 194] on icon "button" at bounding box center [253, 189] width 33 height 33
click at [251, 175] on icon "button" at bounding box center [253, 189] width 33 height 33
click at [223, 200] on div "quarrel" at bounding box center [584, 200] width 889 height 75
click at [270, 198] on icon "button" at bounding box center [253, 189] width 33 height 33
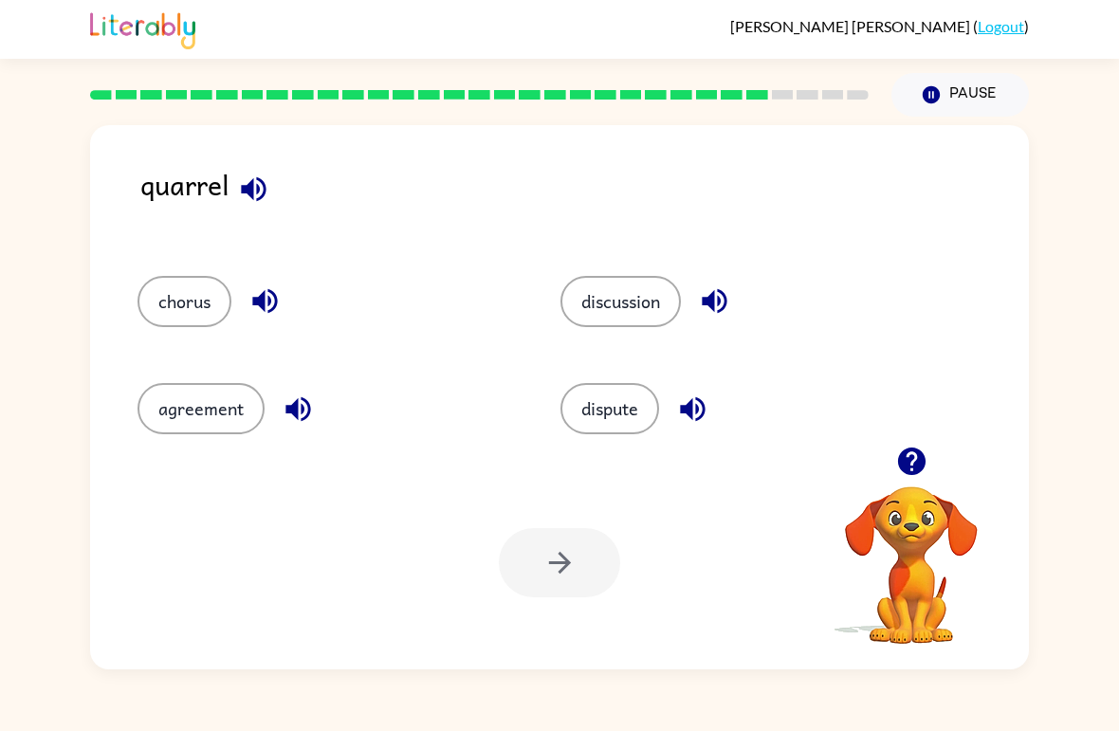
click at [255, 304] on icon "button" at bounding box center [264, 301] width 25 height 25
click at [178, 294] on button "chorus" at bounding box center [185, 301] width 94 height 51
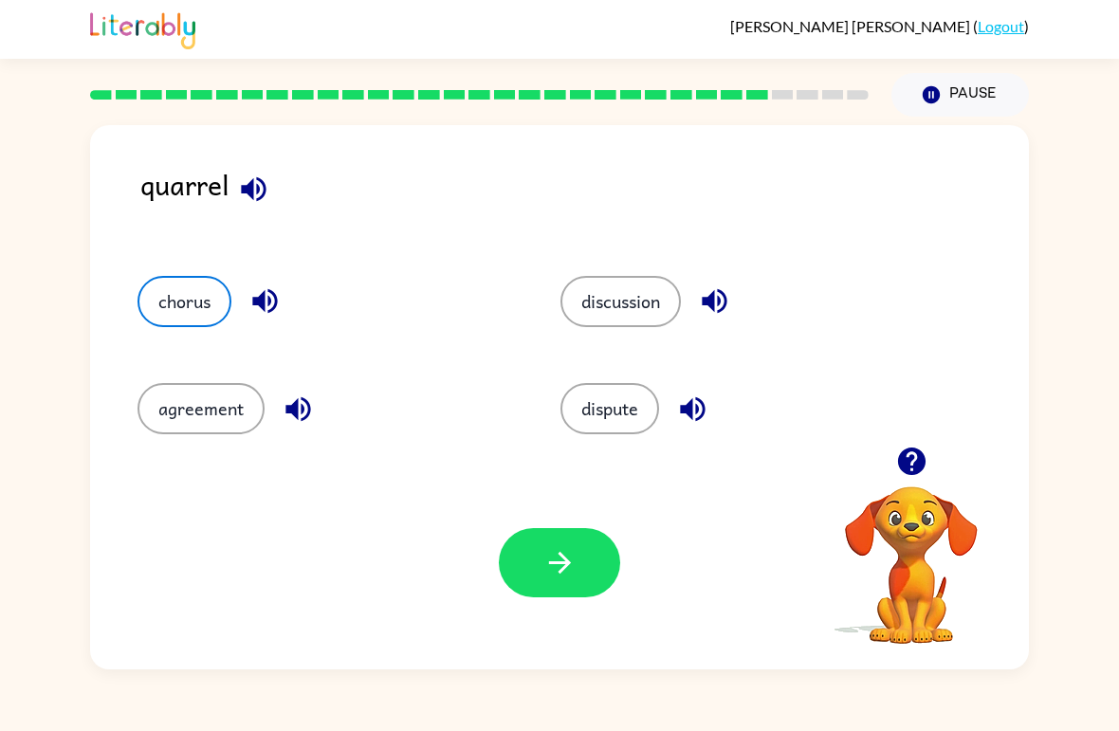
click at [717, 290] on icon "button" at bounding box center [714, 301] width 33 height 33
click at [703, 410] on icon "button" at bounding box center [692, 409] width 33 height 33
click at [286, 413] on icon "button" at bounding box center [298, 408] width 25 height 25
click at [632, 416] on button "dispute" at bounding box center [610, 408] width 99 height 51
click at [178, 409] on button "agreement" at bounding box center [201, 408] width 127 height 51
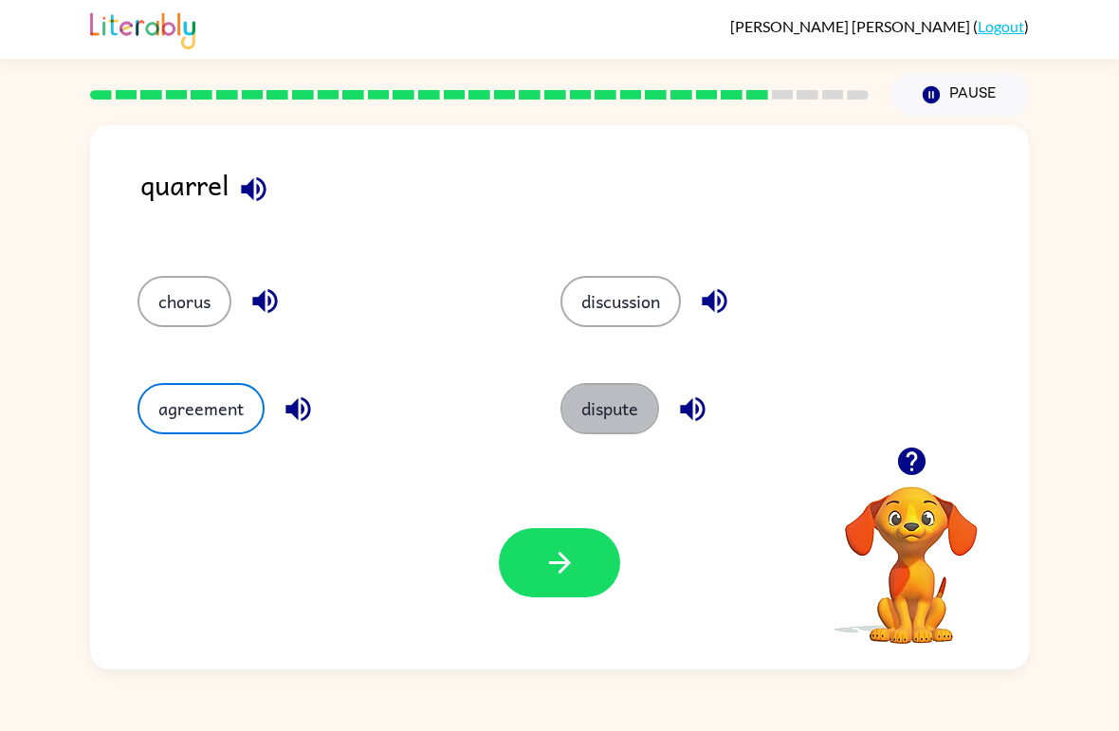
click at [636, 397] on button "dispute" at bounding box center [610, 408] width 99 height 51
click at [587, 551] on button "button" at bounding box center [559, 562] width 121 height 69
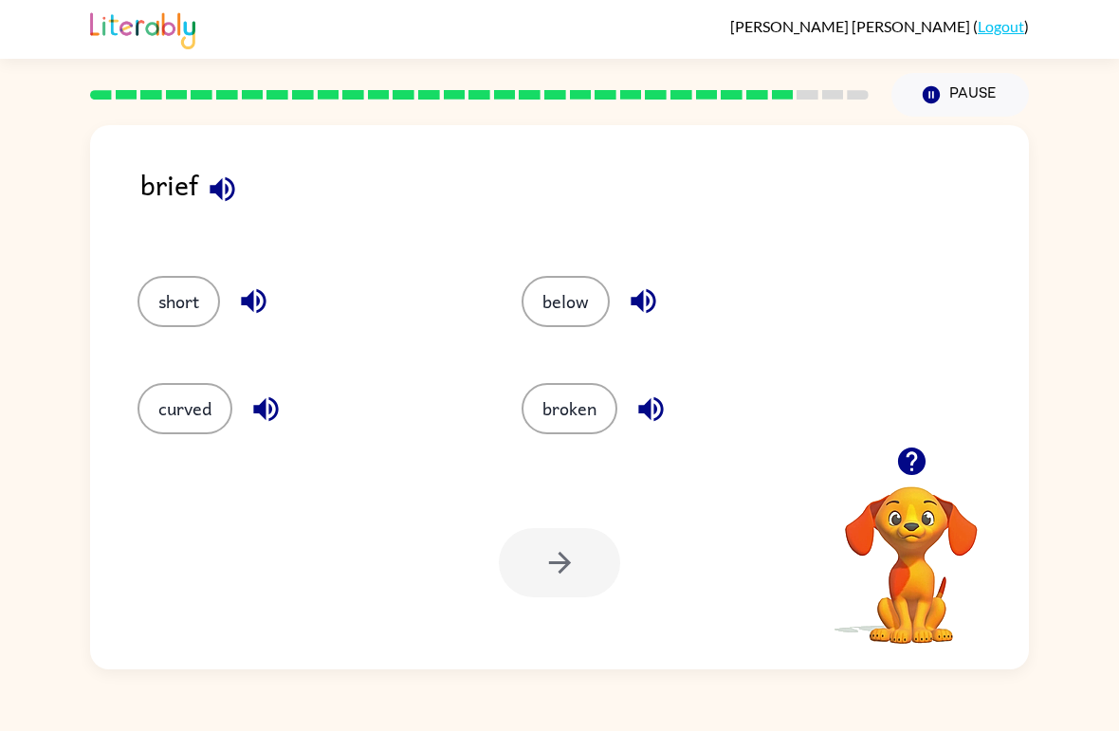
click at [235, 196] on icon "button" at bounding box center [222, 189] width 33 height 33
click at [641, 295] on icon "button" at bounding box center [643, 301] width 25 height 25
click at [661, 416] on icon "button" at bounding box center [650, 408] width 25 height 25
click at [255, 407] on icon "button" at bounding box center [265, 408] width 25 height 25
click at [243, 303] on icon "button" at bounding box center [253, 301] width 25 height 25
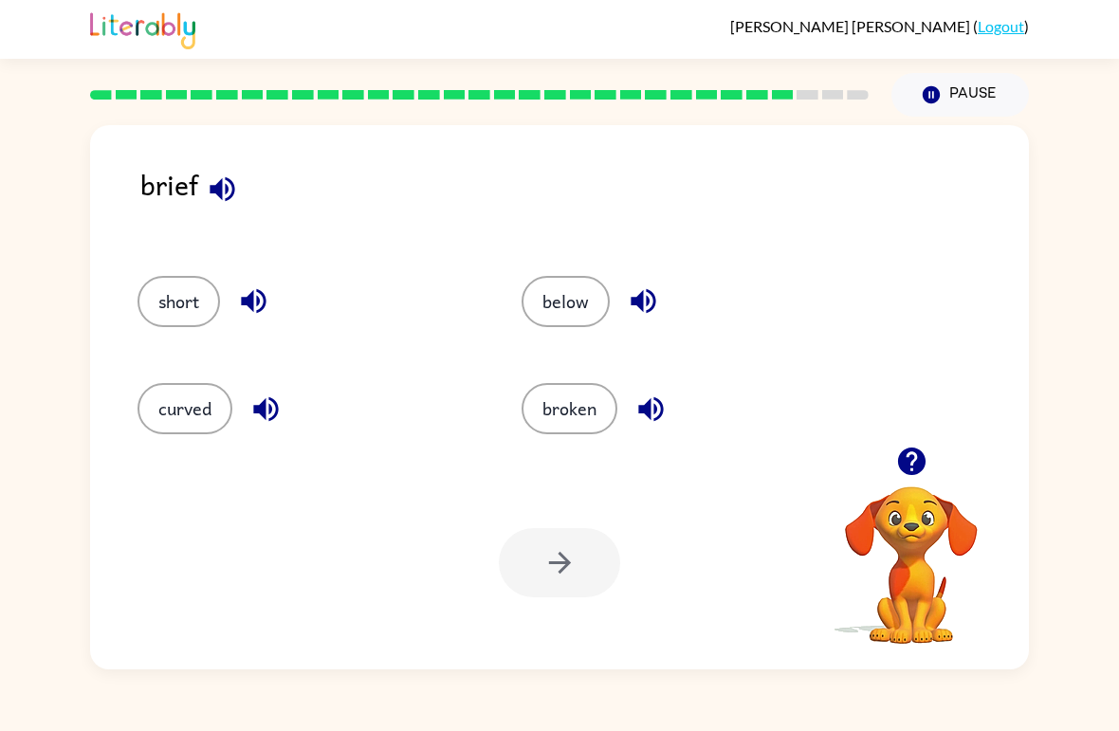
click at [162, 294] on button "short" at bounding box center [179, 301] width 83 height 51
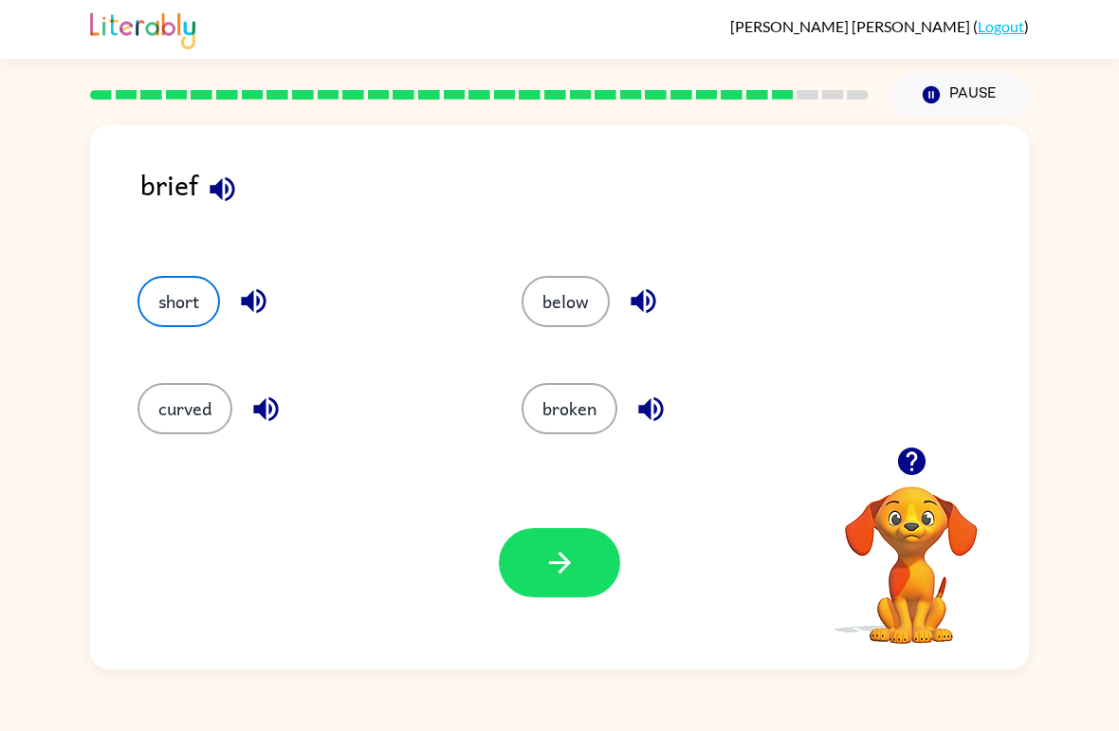
click at [549, 593] on button "button" at bounding box center [559, 562] width 121 height 69
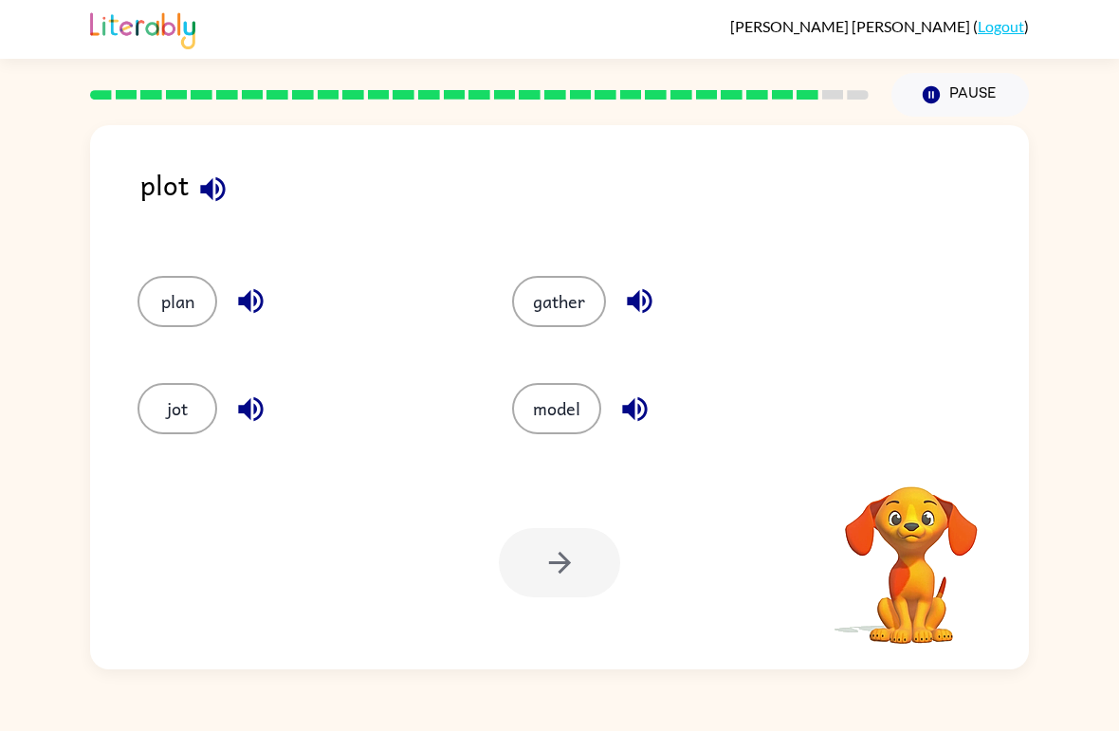
click at [230, 204] on button "button" at bounding box center [213, 189] width 48 height 48
click at [239, 213] on div "plot" at bounding box center [584, 200] width 889 height 75
click at [260, 305] on icon "button" at bounding box center [250, 301] width 33 height 33
click at [245, 426] on icon "button" at bounding box center [250, 409] width 33 height 33
click at [642, 405] on icon "button" at bounding box center [634, 409] width 33 height 33
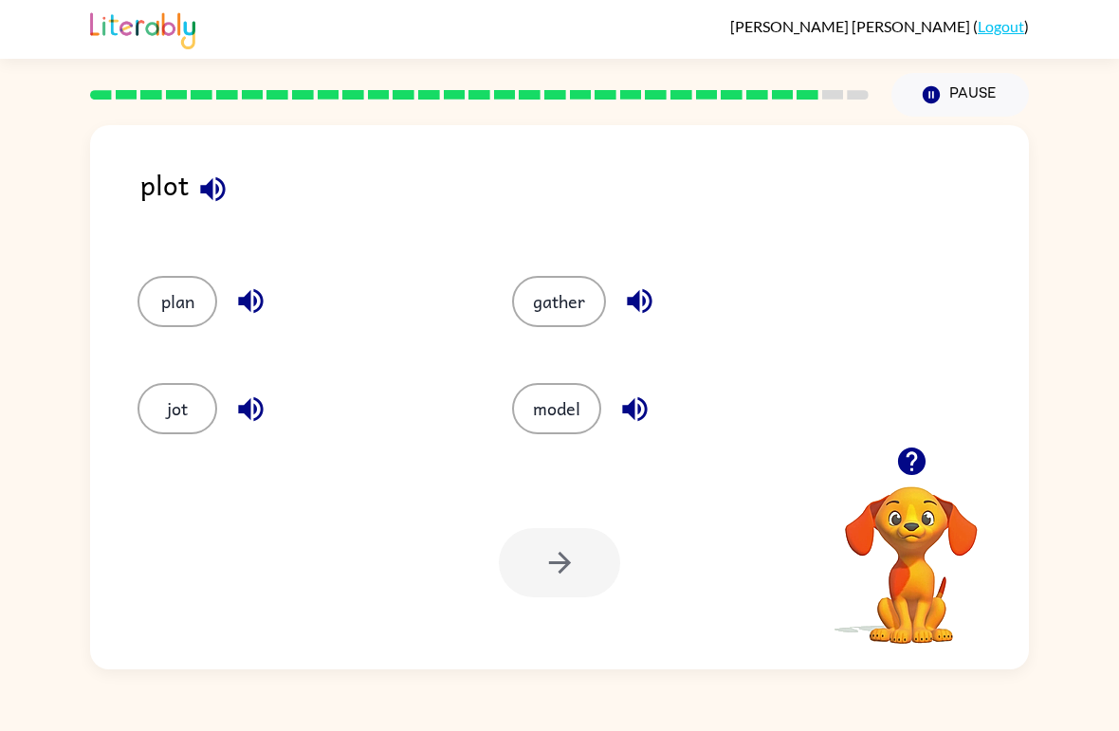
click at [633, 299] on icon "button" at bounding box center [639, 301] width 25 height 25
click at [212, 200] on icon "button" at bounding box center [212, 188] width 25 height 25
click at [246, 300] on icon "button" at bounding box center [250, 301] width 25 height 25
click at [237, 434] on div "jot" at bounding box center [303, 408] width 331 height 51
click at [128, 271] on div "plan" at bounding box center [288, 293] width 375 height 107
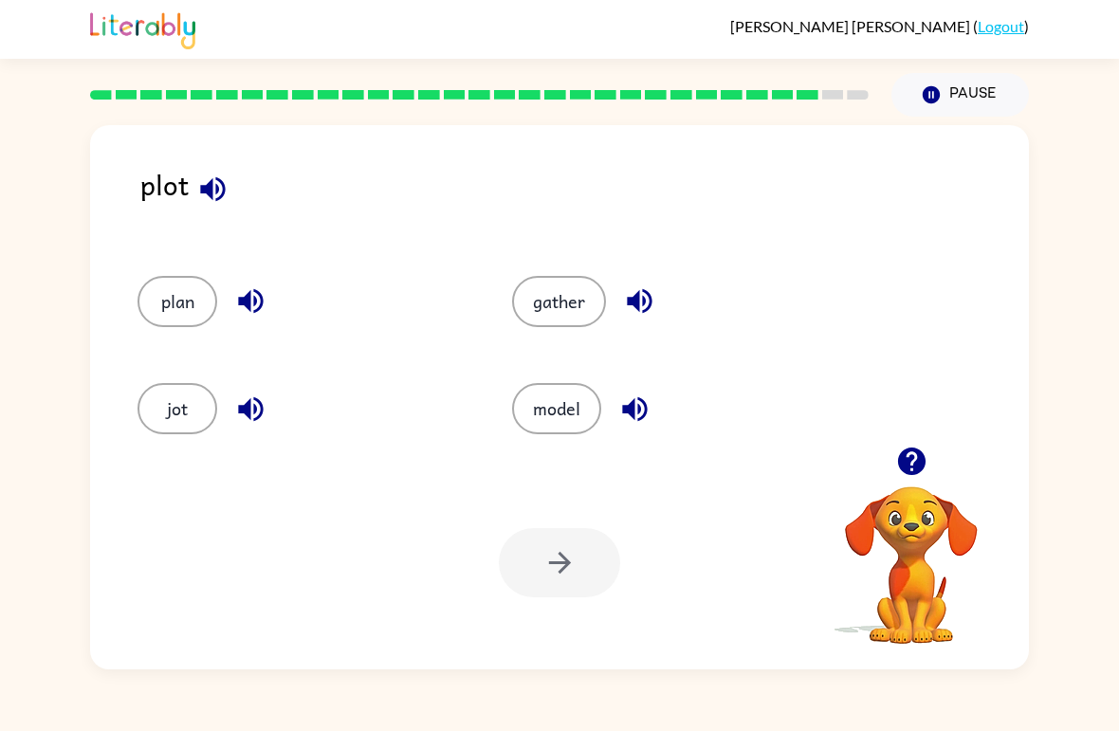
click at [177, 304] on button "plan" at bounding box center [178, 301] width 80 height 51
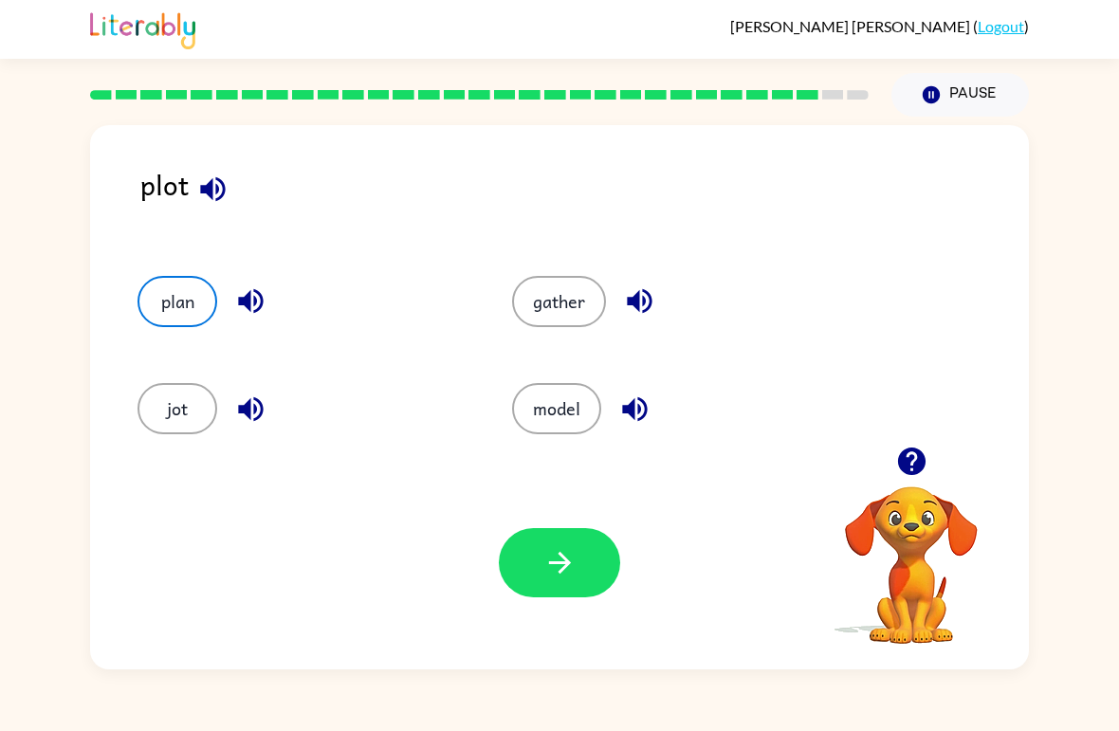
click at [589, 538] on button "button" at bounding box center [559, 562] width 121 height 69
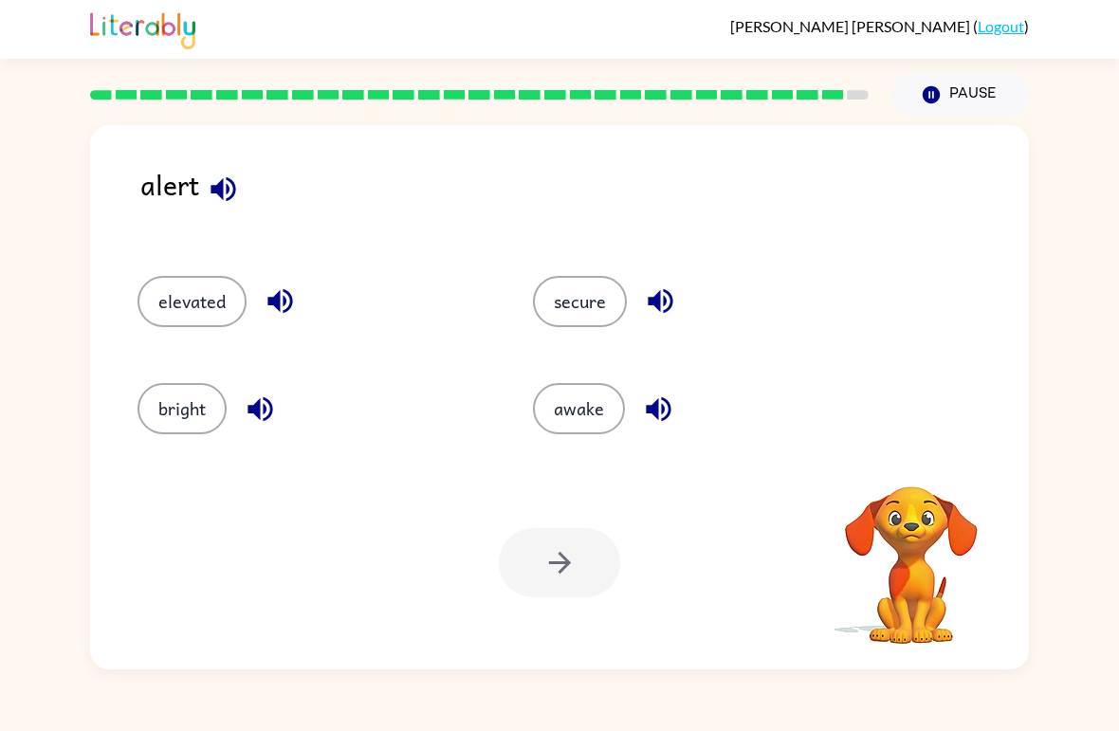
click at [224, 190] on icon "button" at bounding box center [223, 189] width 33 height 33
click at [219, 205] on icon "button" at bounding box center [223, 189] width 33 height 33
click at [278, 302] on icon "button" at bounding box center [279, 301] width 25 height 25
click at [243, 404] on button "button" at bounding box center [260, 409] width 48 height 48
click at [664, 411] on icon "button" at bounding box center [658, 408] width 25 height 25
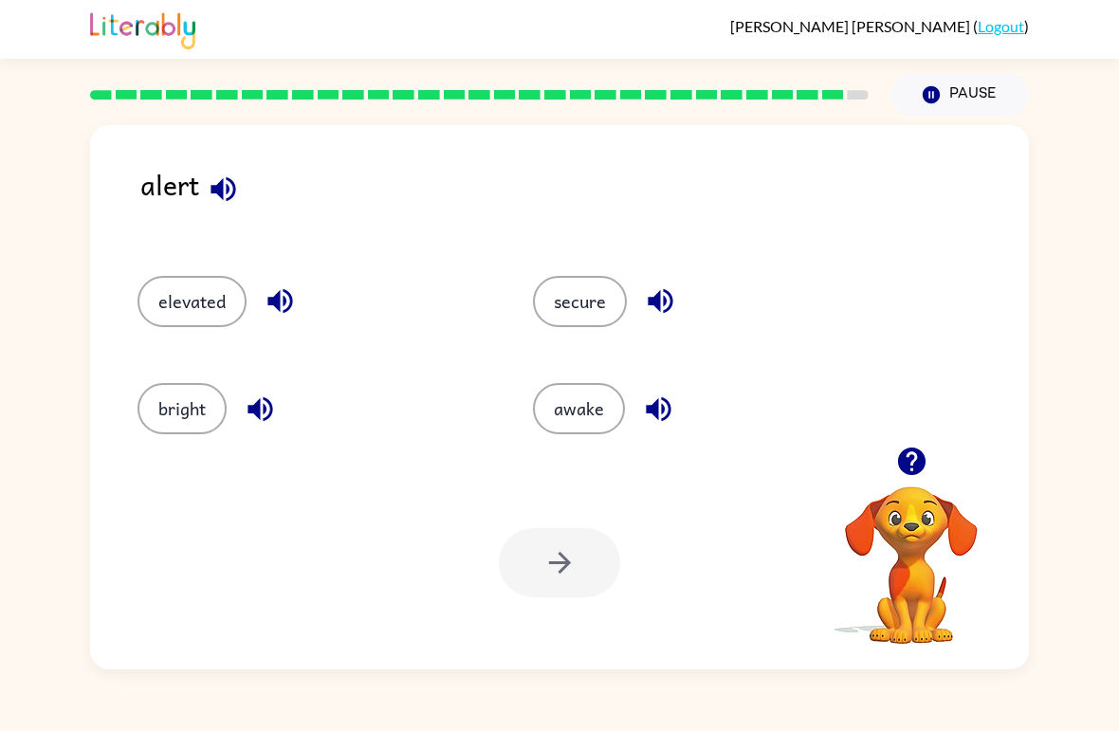
click at [664, 306] on icon "button" at bounding box center [660, 301] width 25 height 25
click at [600, 407] on button "awake" at bounding box center [579, 408] width 92 height 51
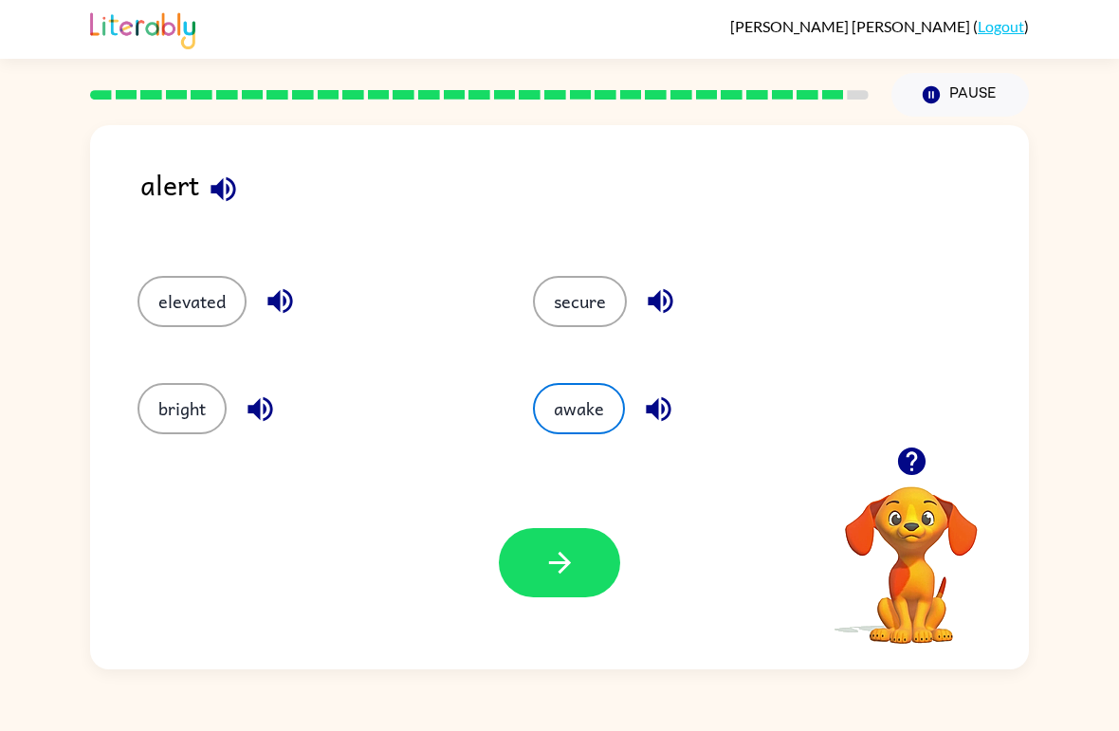
click at [595, 563] on button "button" at bounding box center [559, 562] width 121 height 69
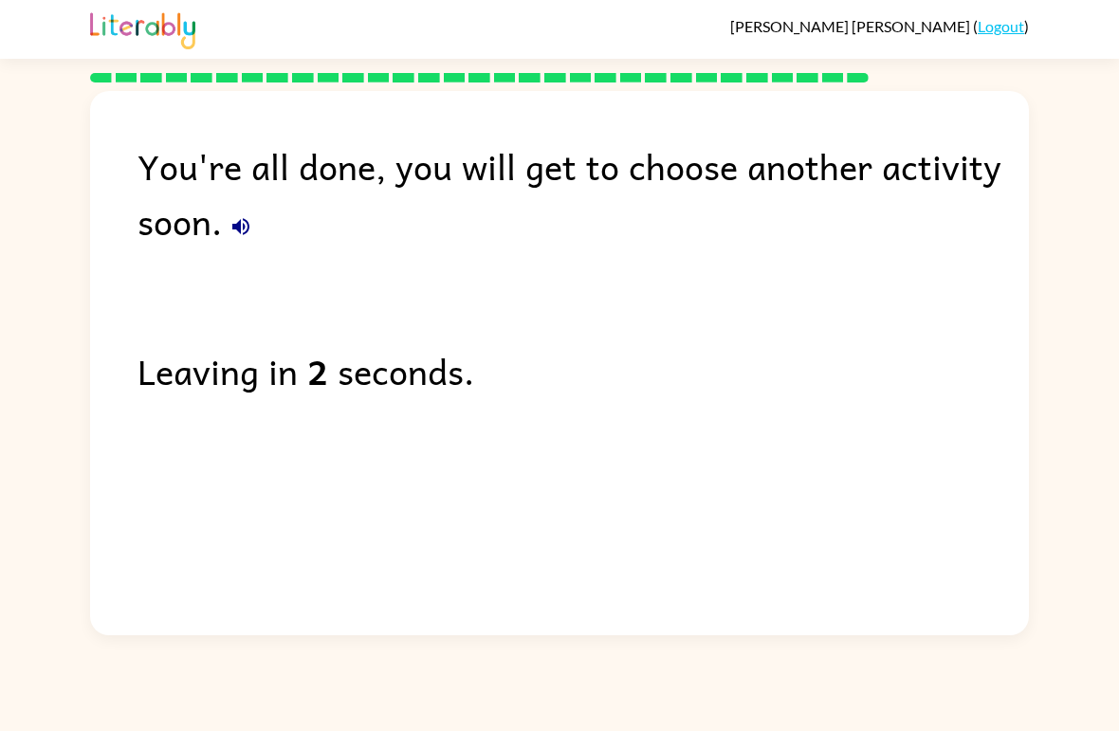
click at [260, 230] on button "button" at bounding box center [241, 227] width 38 height 38
